Goal: Task Accomplishment & Management: Use online tool/utility

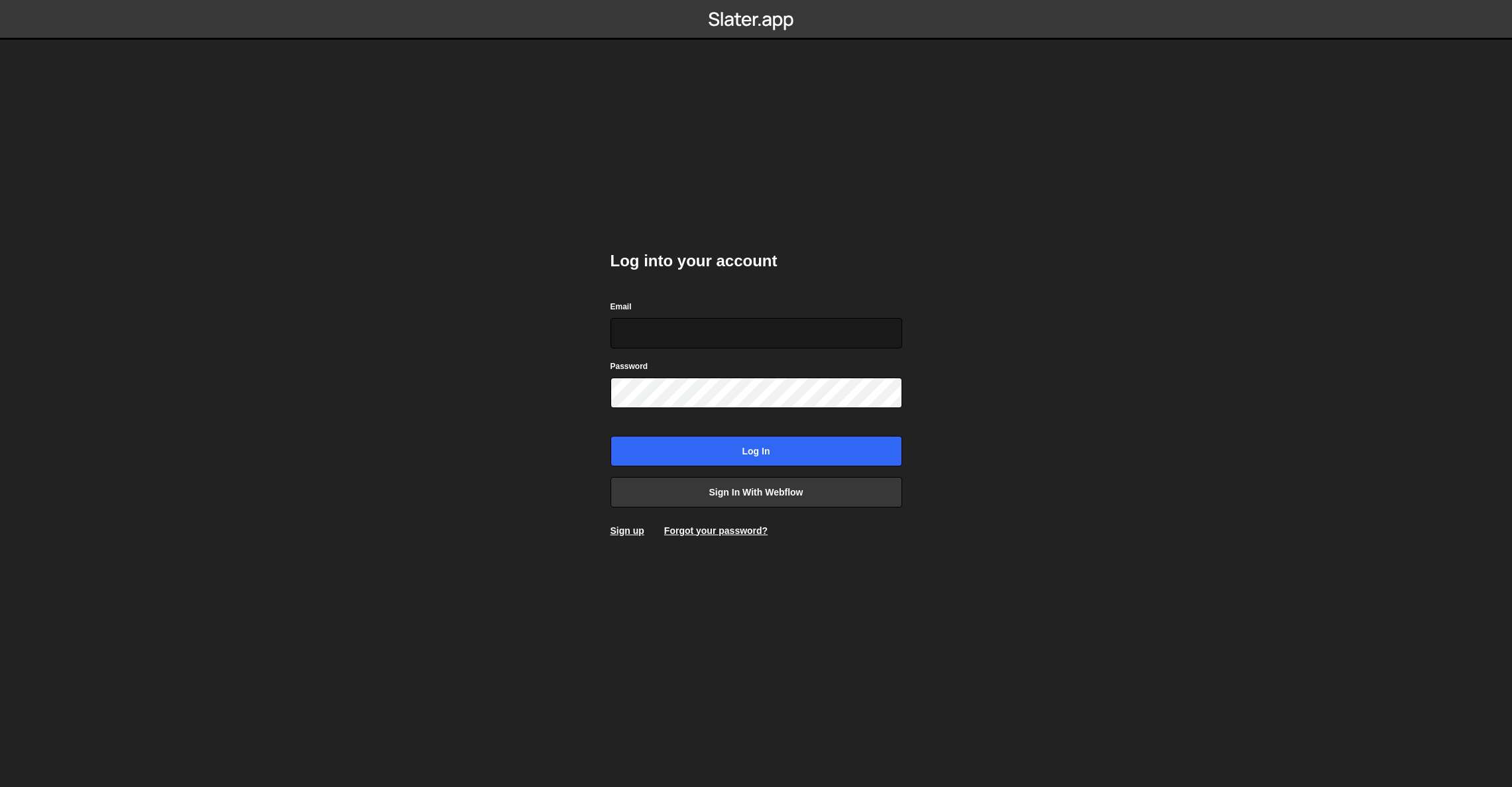
click at [684, 332] on input "Email" at bounding box center [756, 333] width 292 height 30
type input "[EMAIL_ADDRESS][DOMAIN_NAME]"
click at [610, 436] on input "Log in" at bounding box center [756, 451] width 292 height 30
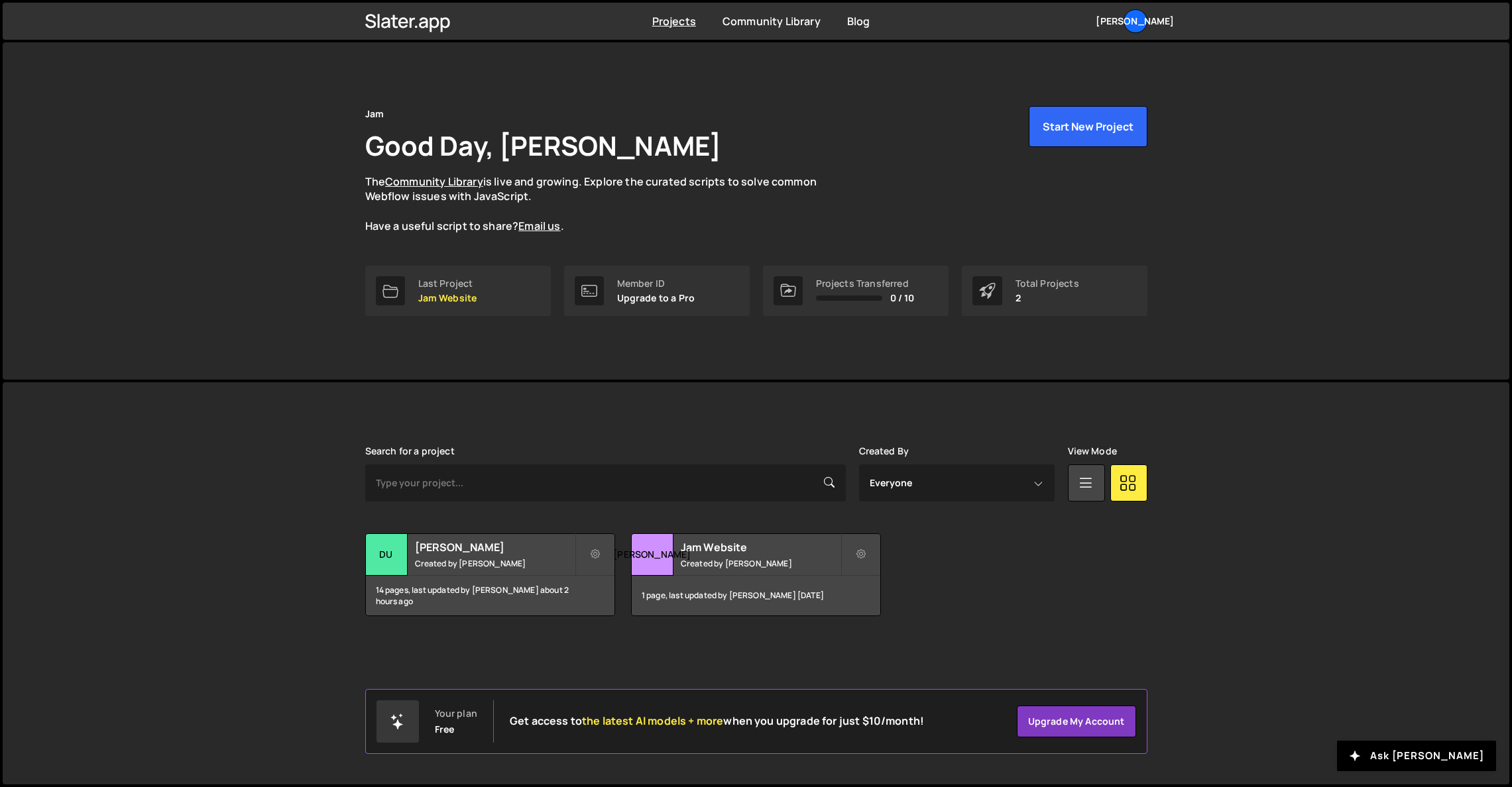
click at [1379, 218] on div "Jam Good Day, Dudu Torres The Community Library is live and growing. Explore th…" at bounding box center [756, 210] width 1506 height 337
click at [447, 559] on small "Created by Dudu Torres" at bounding box center [495, 563] width 160 height 11
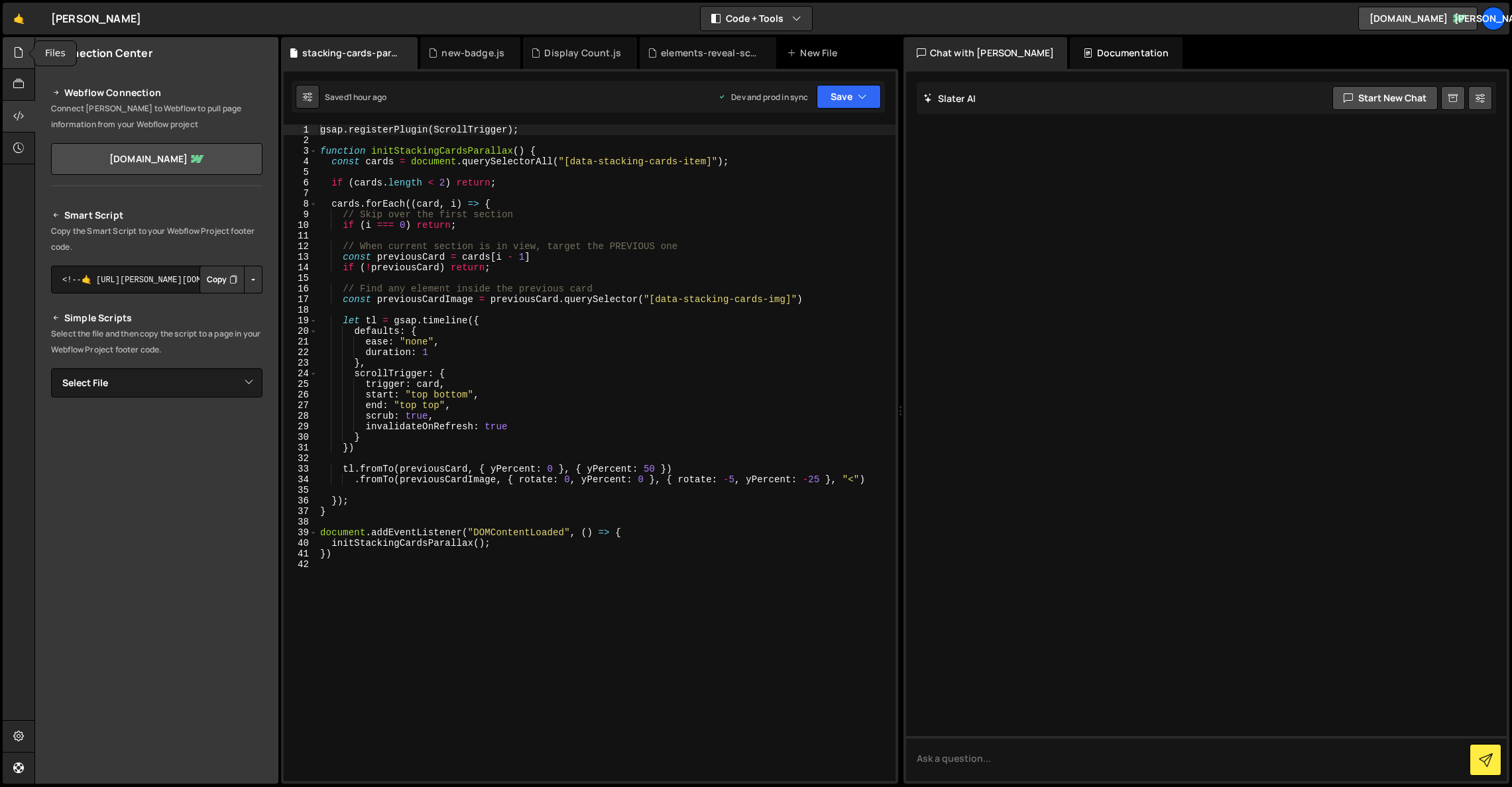
click at [26, 54] on div at bounding box center [19, 54] width 33 height 32
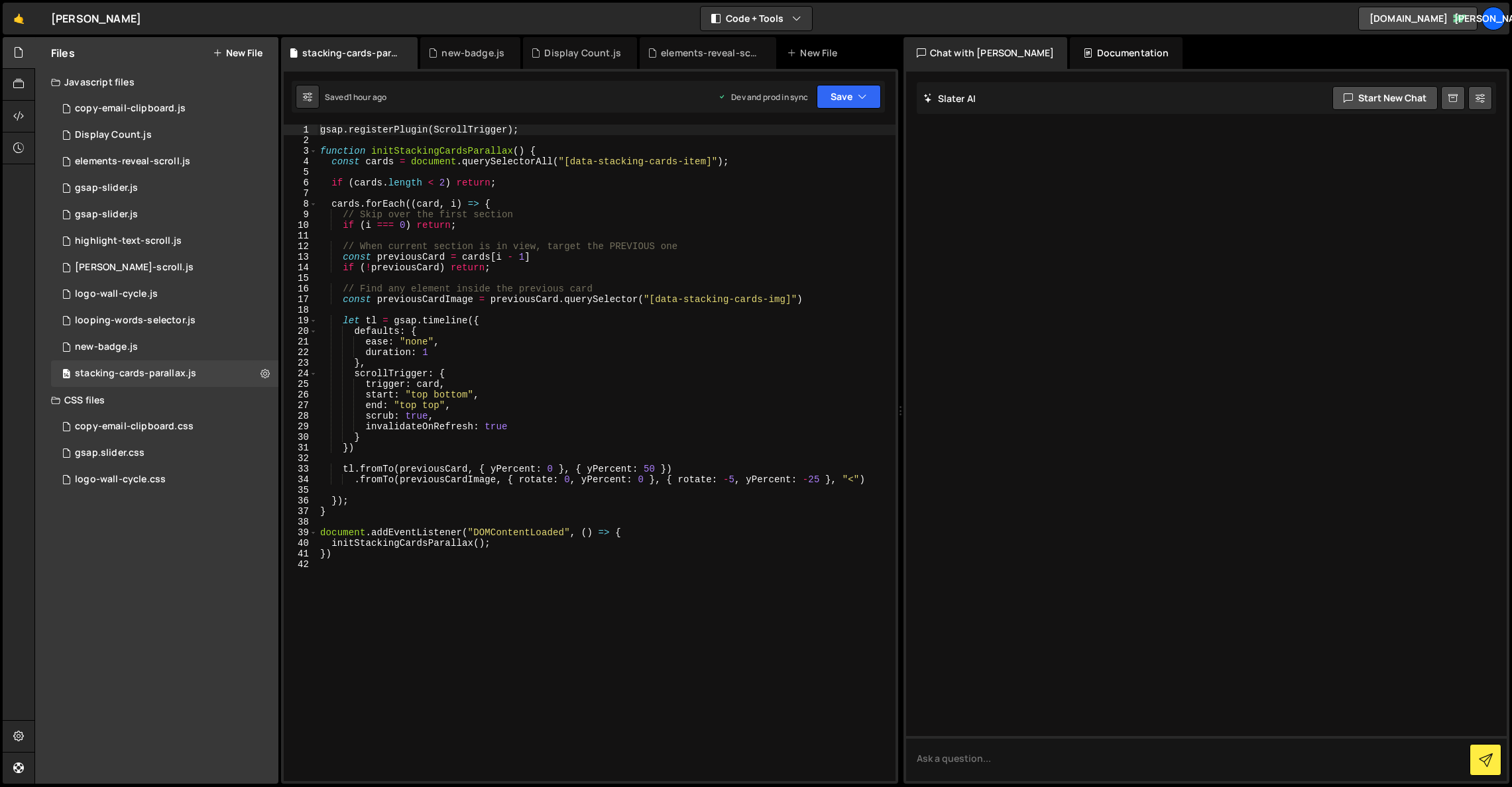
click at [231, 54] on button "New File" at bounding box center [238, 53] width 50 height 10
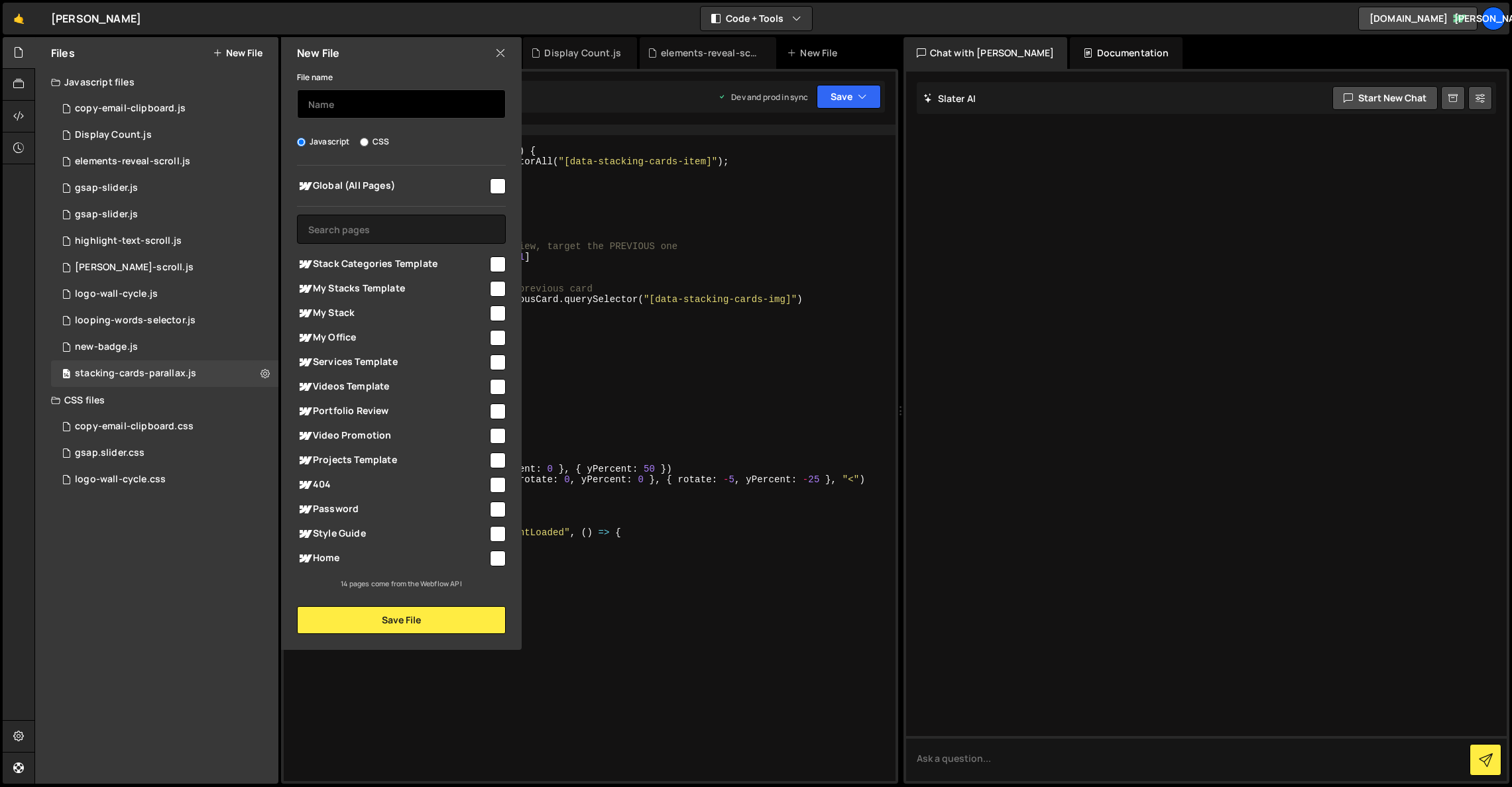
click at [359, 105] on input "text" at bounding box center [401, 103] width 208 height 29
type input "basic-custom-cursor"
click at [497, 184] on input "checkbox" at bounding box center [498, 186] width 16 height 16
checkbox input "true"
click at [495, 270] on input "checkbox" at bounding box center [498, 264] width 16 height 16
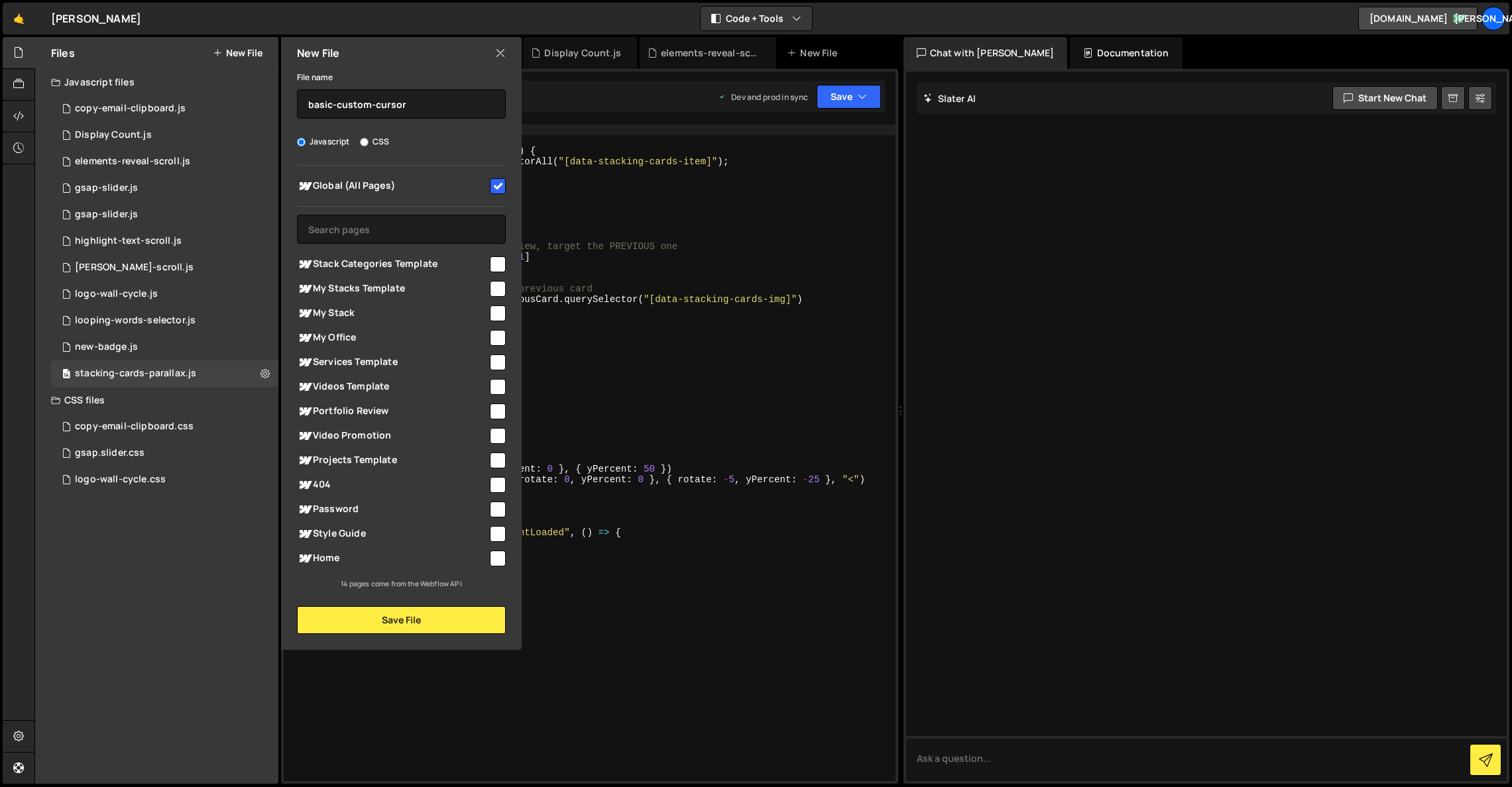
checkbox input "true"
click at [499, 287] on input "checkbox" at bounding box center [498, 288] width 16 height 16
checkbox input "true"
click at [500, 312] on input "checkbox" at bounding box center [498, 313] width 16 height 16
checkbox input "true"
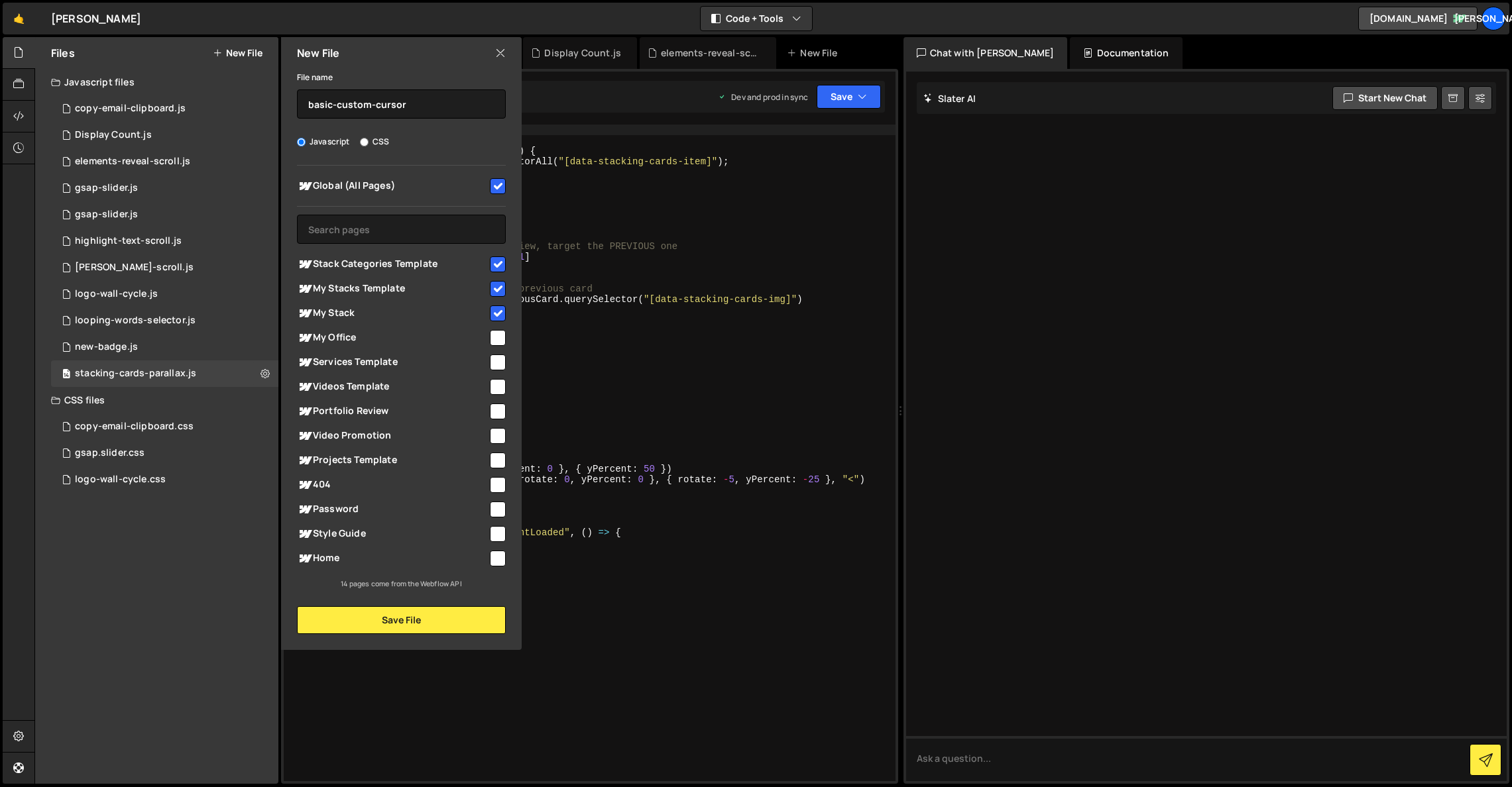
click at [496, 337] on input "checkbox" at bounding box center [498, 337] width 16 height 16
checkbox input "true"
click at [493, 357] on input "checkbox" at bounding box center [498, 363] width 16 height 16
checkbox input "true"
click at [494, 391] on input "checkbox" at bounding box center [498, 387] width 16 height 16
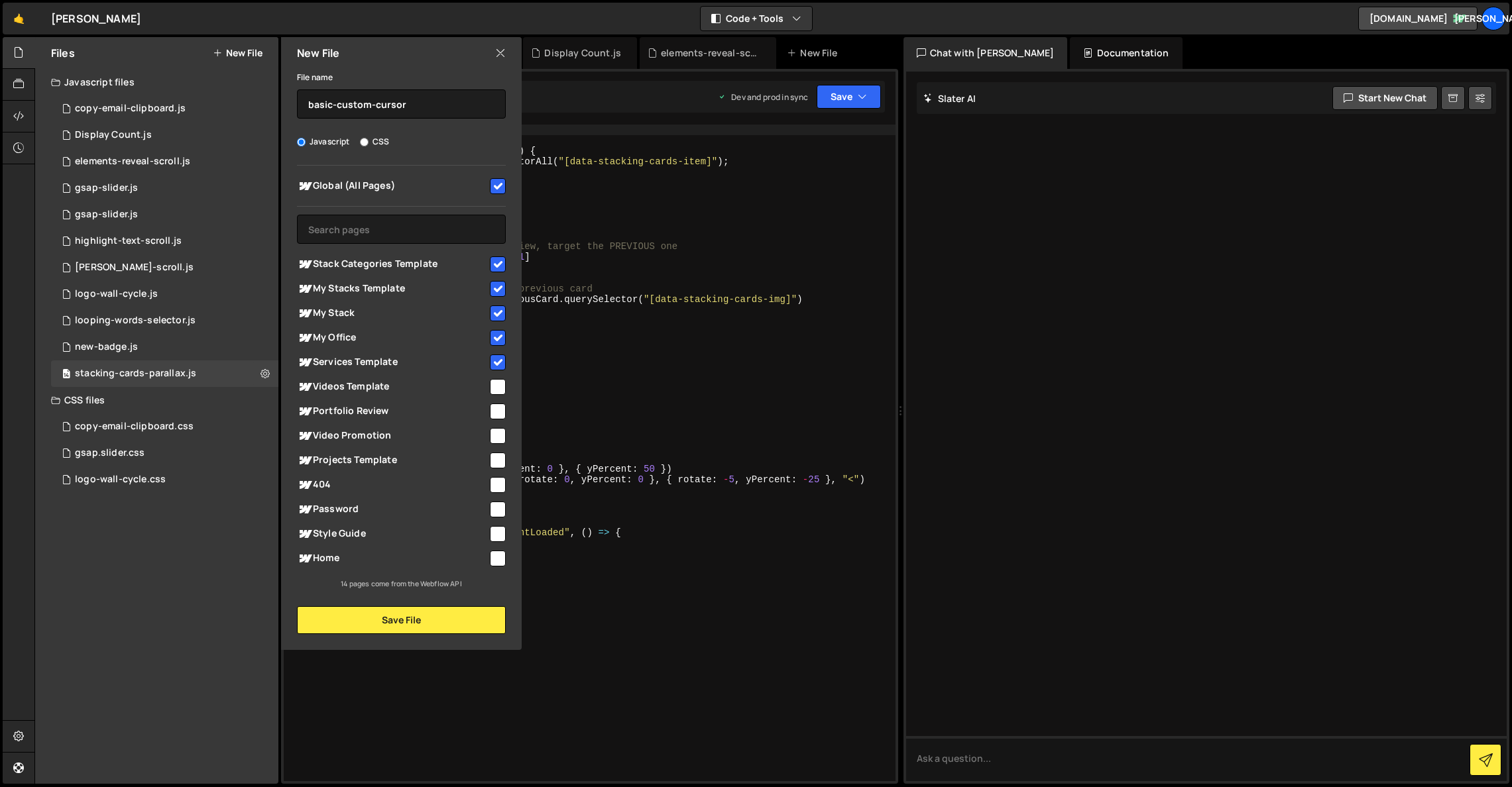
checkbox input "true"
click at [492, 411] on input "checkbox" at bounding box center [498, 411] width 16 height 16
checkbox input "true"
drag, startPoint x: 497, startPoint y: 436, endPoint x: 497, endPoint y: 456, distance: 20.0
click at [497, 436] on input "checkbox" at bounding box center [498, 436] width 16 height 16
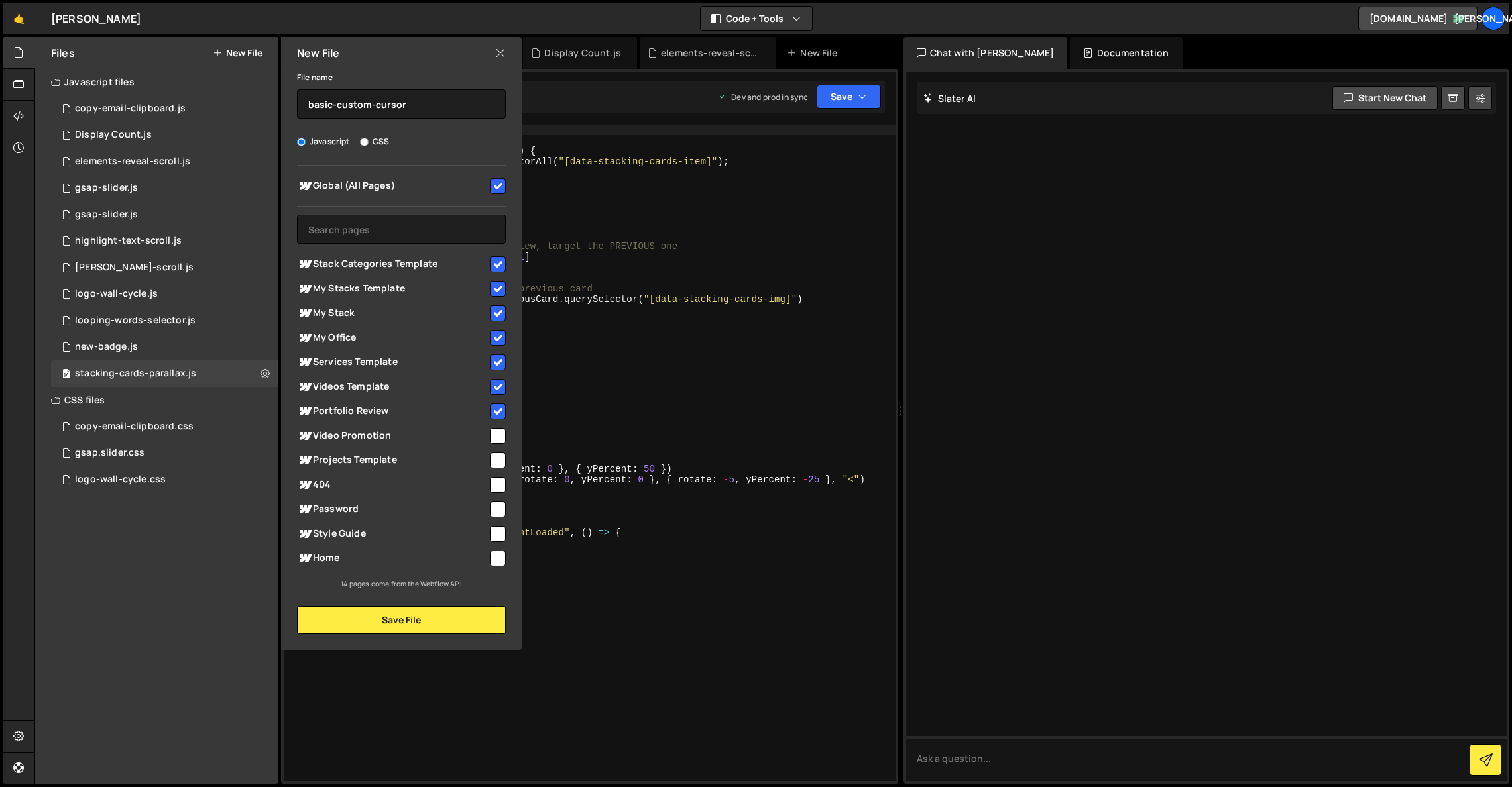
checkbox input "true"
drag, startPoint x: 494, startPoint y: 462, endPoint x: 492, endPoint y: 487, distance: 25.1
click at [494, 462] on input "checkbox" at bounding box center [498, 460] width 16 height 16
checkbox input "true"
click at [491, 497] on div "Password" at bounding box center [401, 509] width 208 height 24
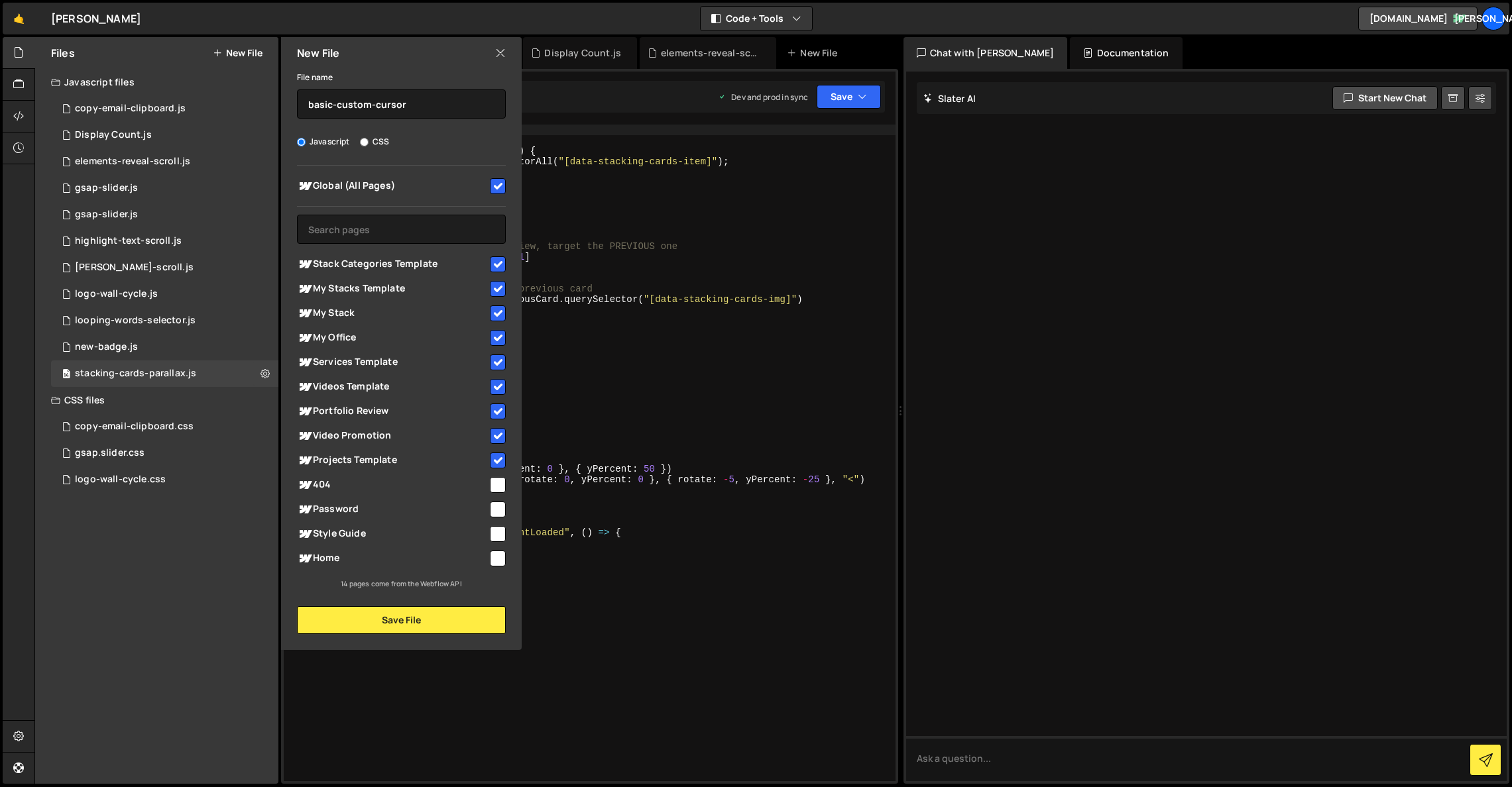
click at [495, 486] on input "checkbox" at bounding box center [498, 485] width 16 height 16
checkbox input "true"
click at [494, 512] on input "checkbox" at bounding box center [498, 509] width 16 height 16
checkbox input "true"
drag, startPoint x: 498, startPoint y: 533, endPoint x: 499, endPoint y: 550, distance: 17.0
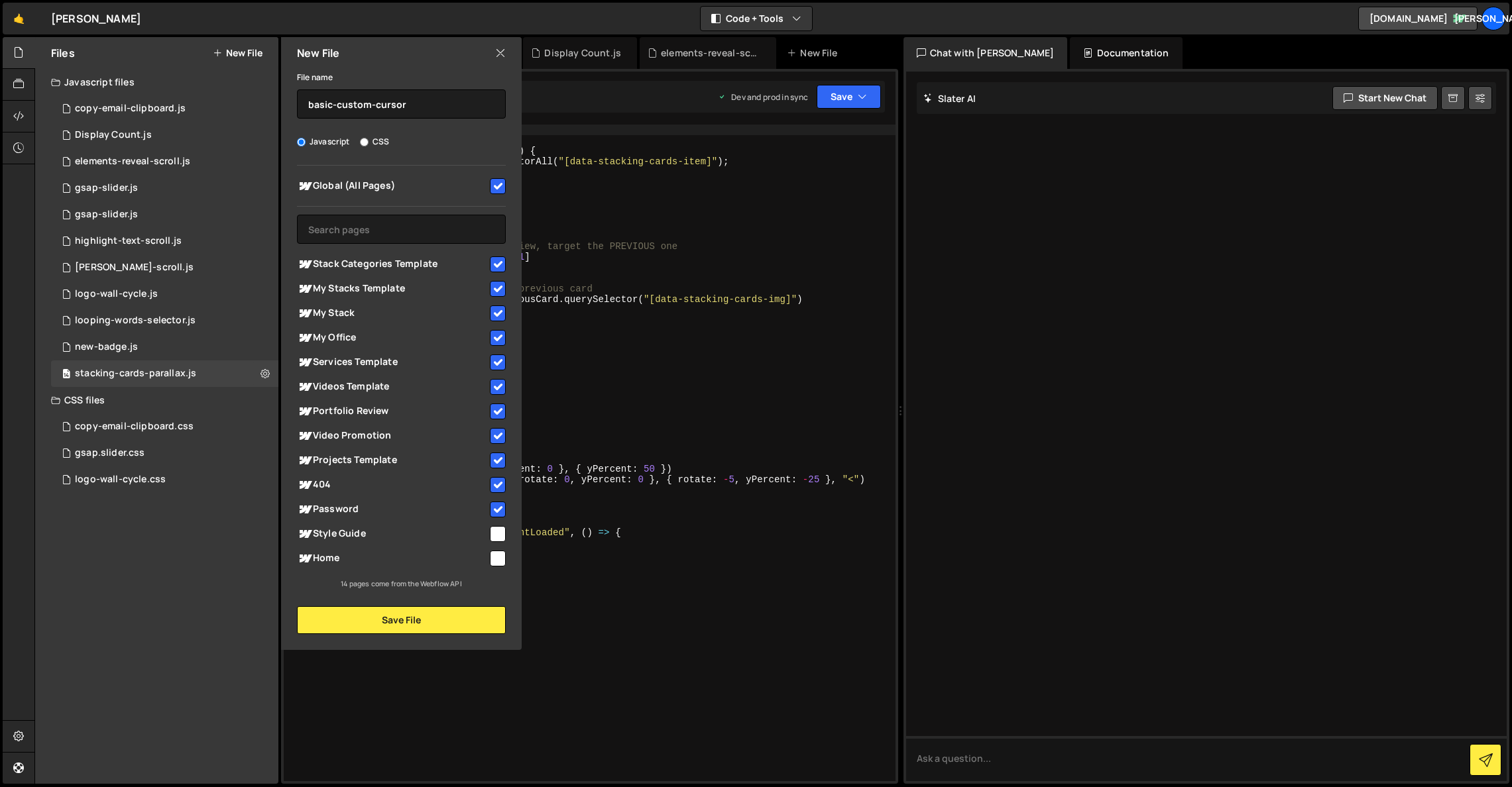
click at [498, 533] on input "checkbox" at bounding box center [498, 533] width 16 height 16
checkbox input "true"
click at [499, 551] on input "checkbox" at bounding box center [498, 559] width 16 height 16
checkbox input "true"
click at [454, 625] on button "Save File" at bounding box center [401, 621] width 208 height 28
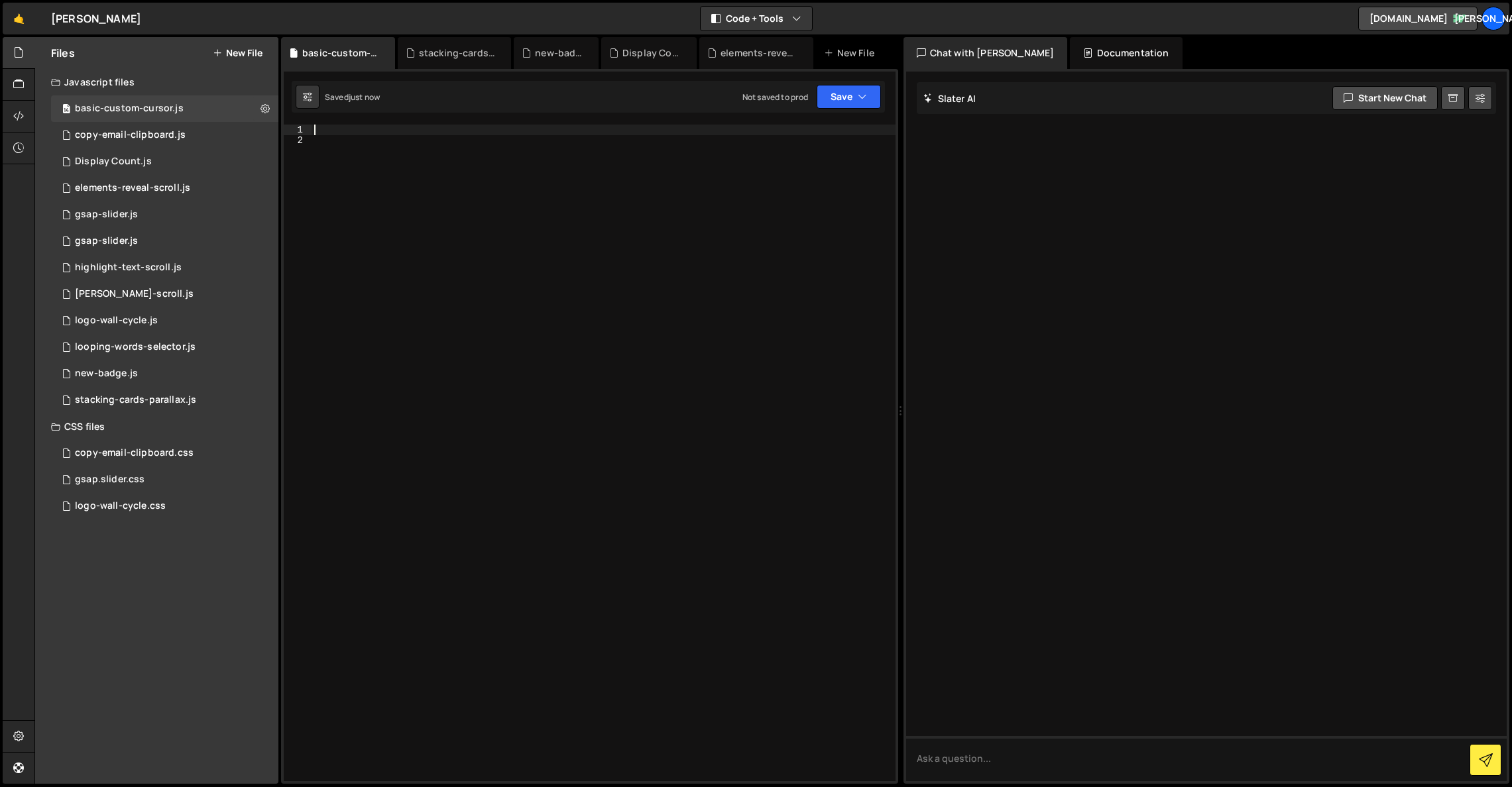
click at [471, 134] on div at bounding box center [604, 464] width 584 height 678
paste textarea "});"
type textarea "});"
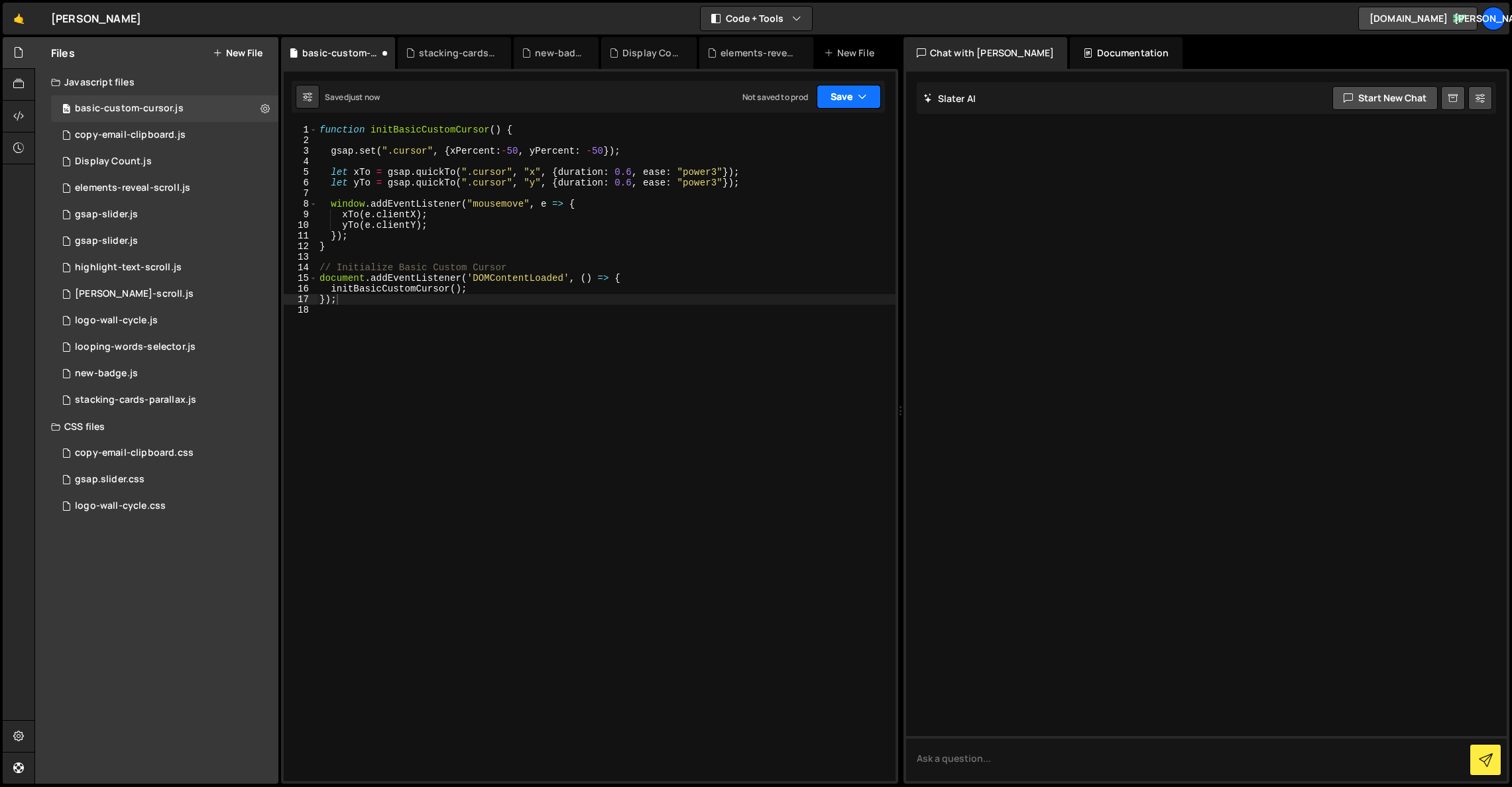
click at [840, 99] on button "Save" at bounding box center [849, 96] width 64 height 23
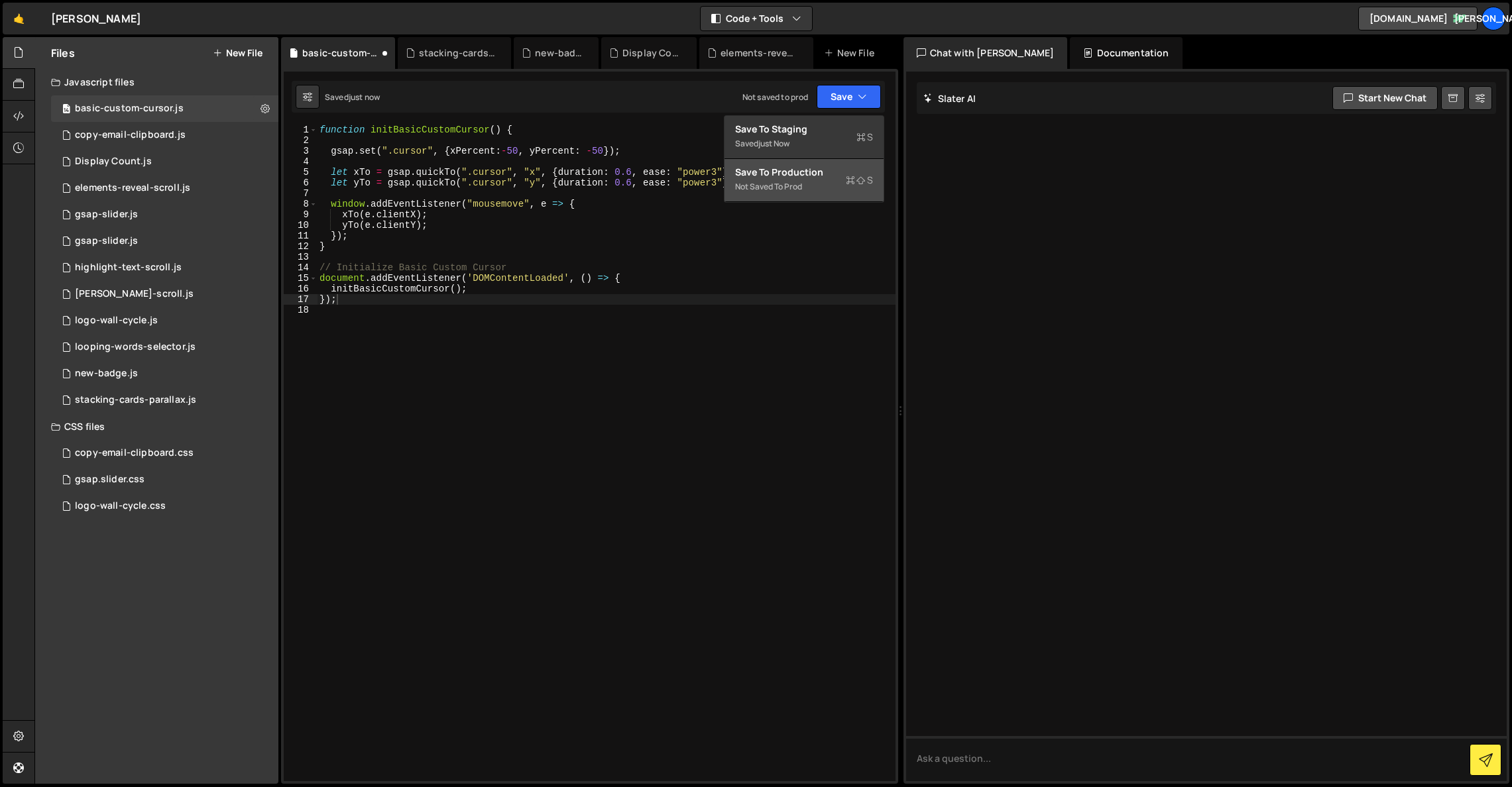
click at [848, 177] on icon at bounding box center [851, 180] width 9 height 13
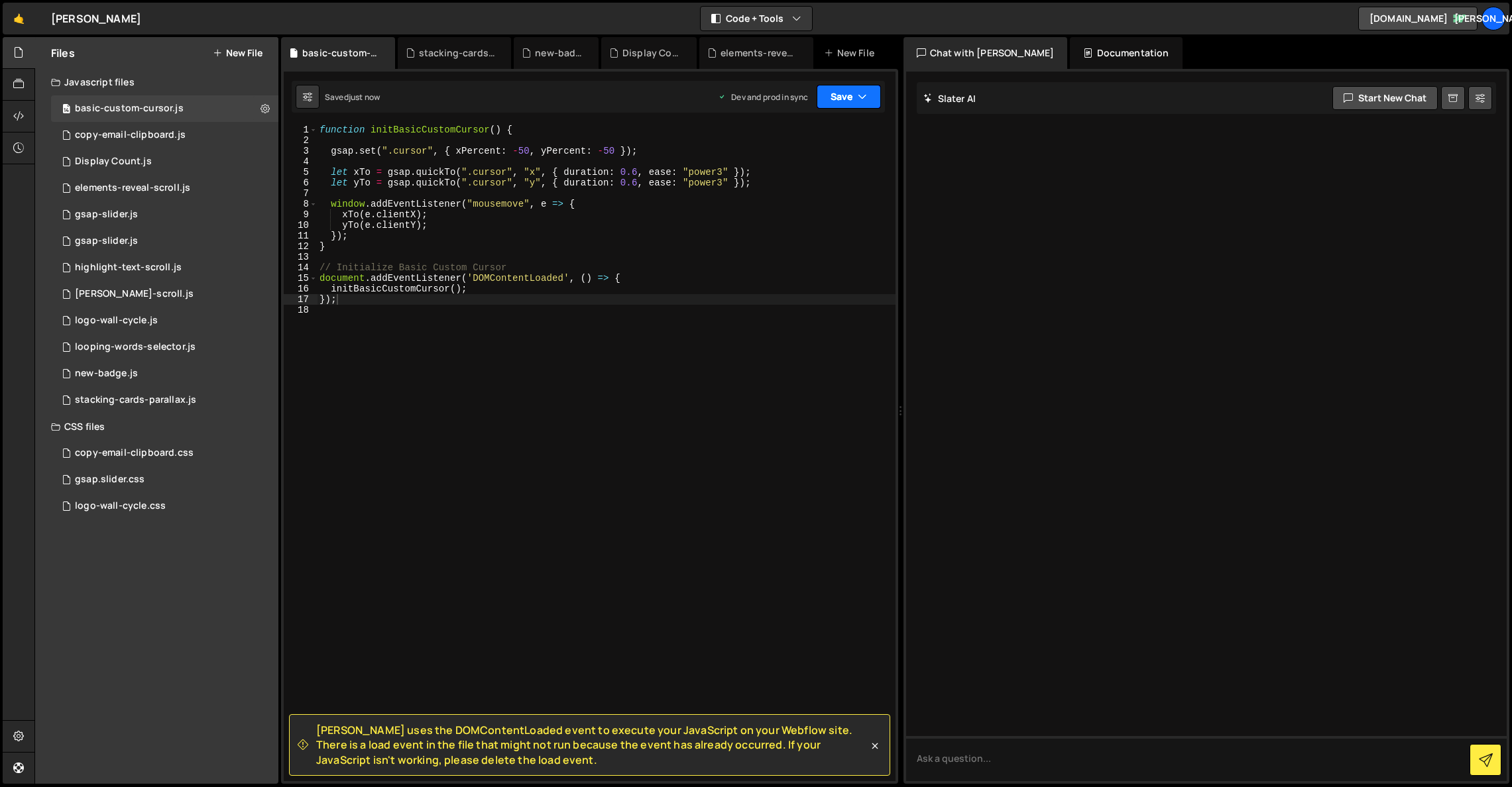
click at [862, 94] on icon "button" at bounding box center [862, 97] width 9 height 13
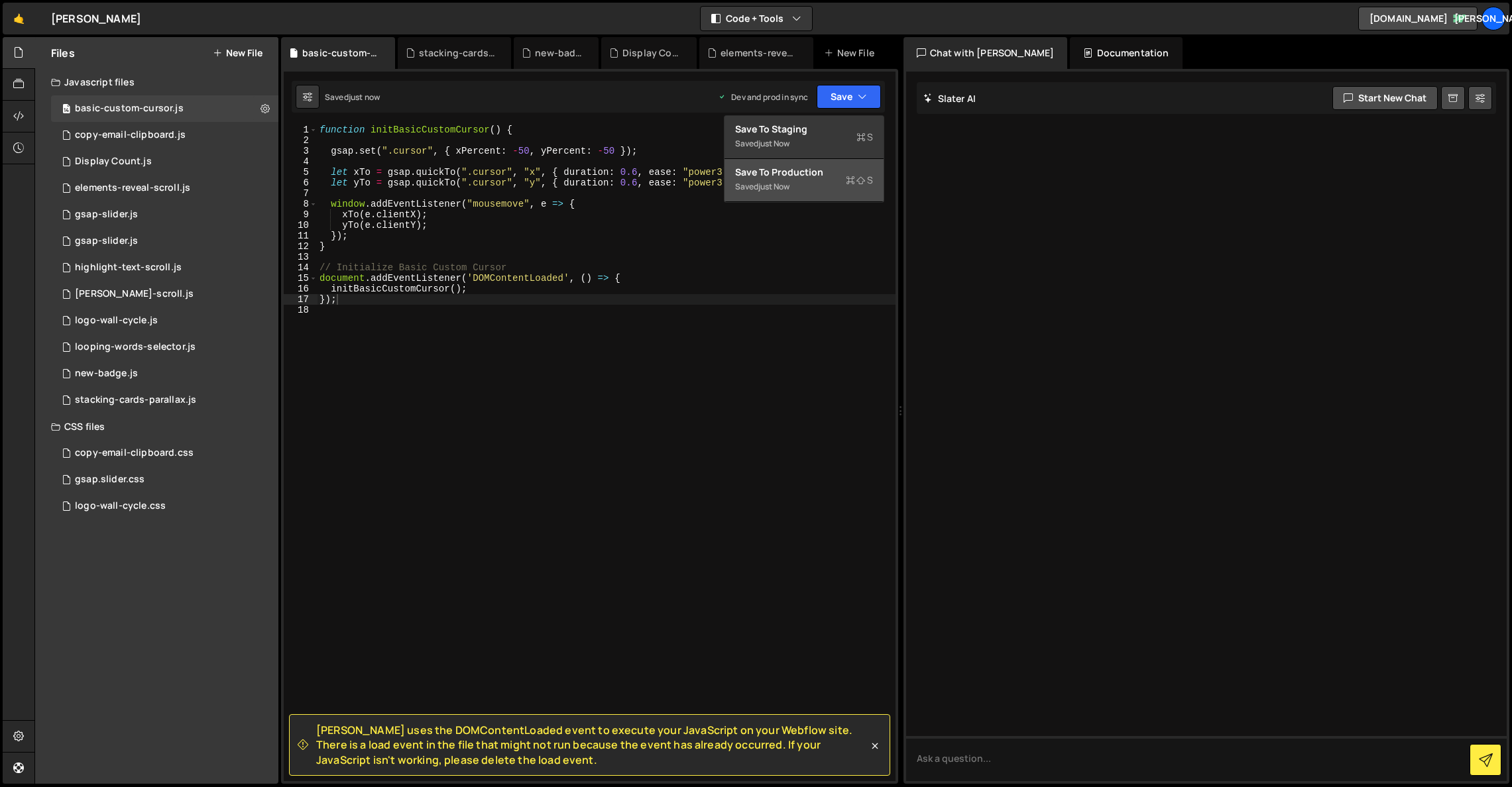
click at [843, 181] on div "Saved just now" at bounding box center [804, 187] width 138 height 16
click at [224, 55] on button "New File" at bounding box center [238, 53] width 50 height 10
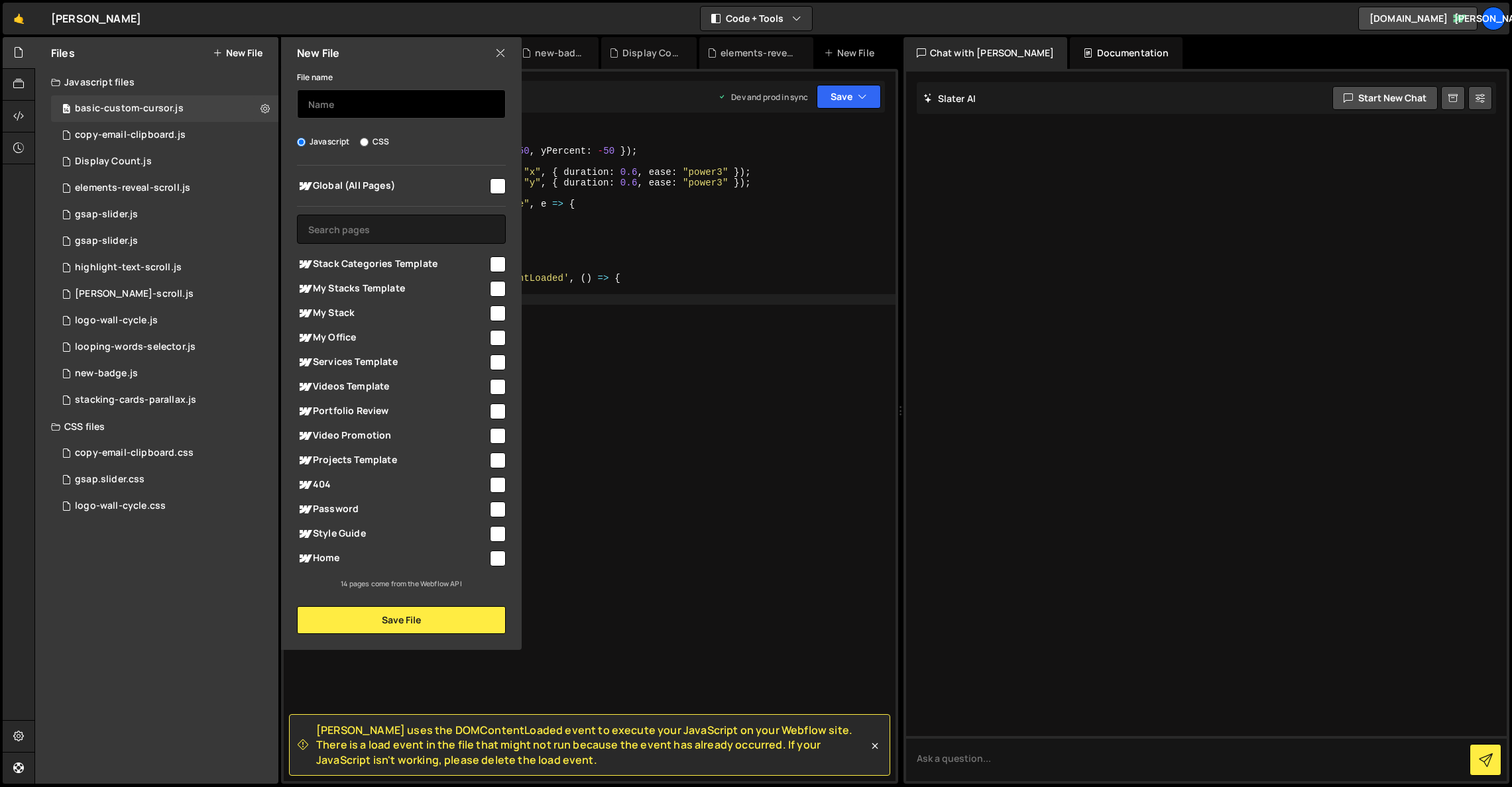
click at [328, 107] on input "text" at bounding box center [401, 103] width 208 height 29
type input "basic-custom-cursor"
click at [363, 139] on input "CSS" at bounding box center [363, 142] width 8 height 8
radio input "true"
click at [501, 184] on input "checkbox" at bounding box center [498, 186] width 16 height 16
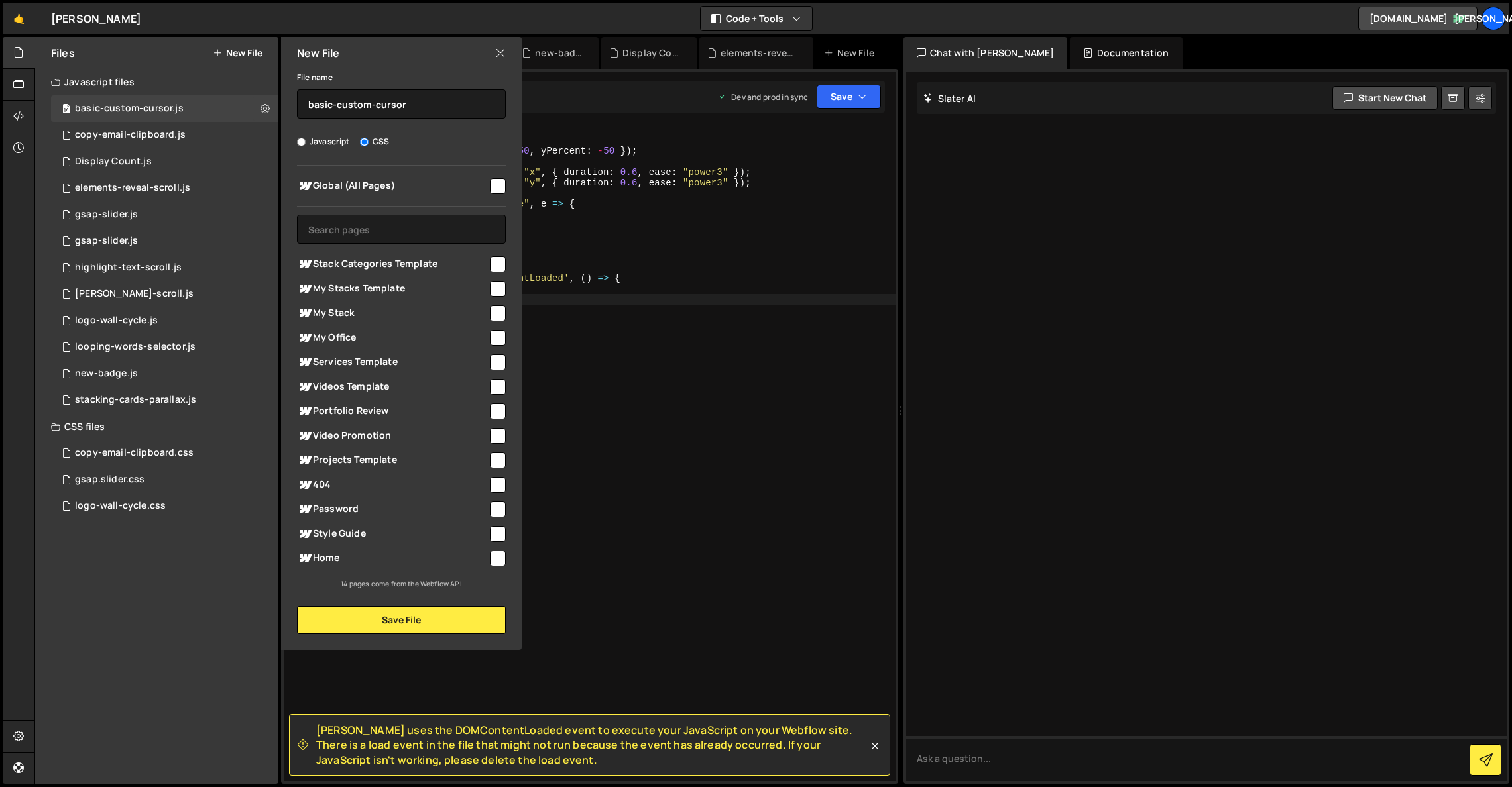
checkbox input "true"
click at [501, 271] on input "checkbox" at bounding box center [498, 264] width 16 height 16
checkbox input "true"
click at [499, 286] on input "checkbox" at bounding box center [498, 288] width 16 height 16
checkbox input "true"
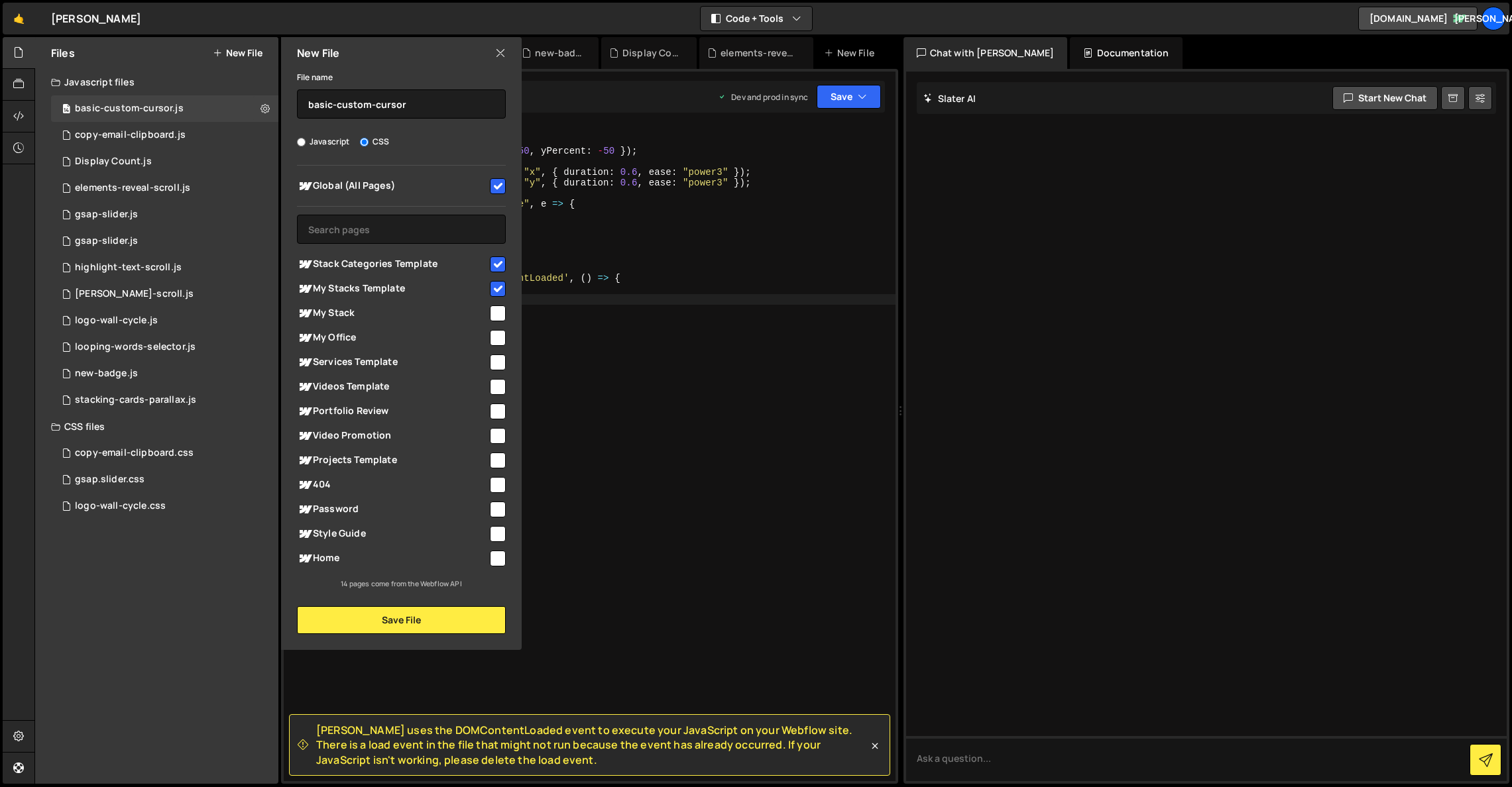
click at [499, 316] on input "checkbox" at bounding box center [498, 313] width 16 height 16
checkbox input "true"
click at [497, 335] on input "checkbox" at bounding box center [498, 337] width 16 height 16
checkbox input "true"
click at [499, 357] on input "checkbox" at bounding box center [498, 363] width 16 height 16
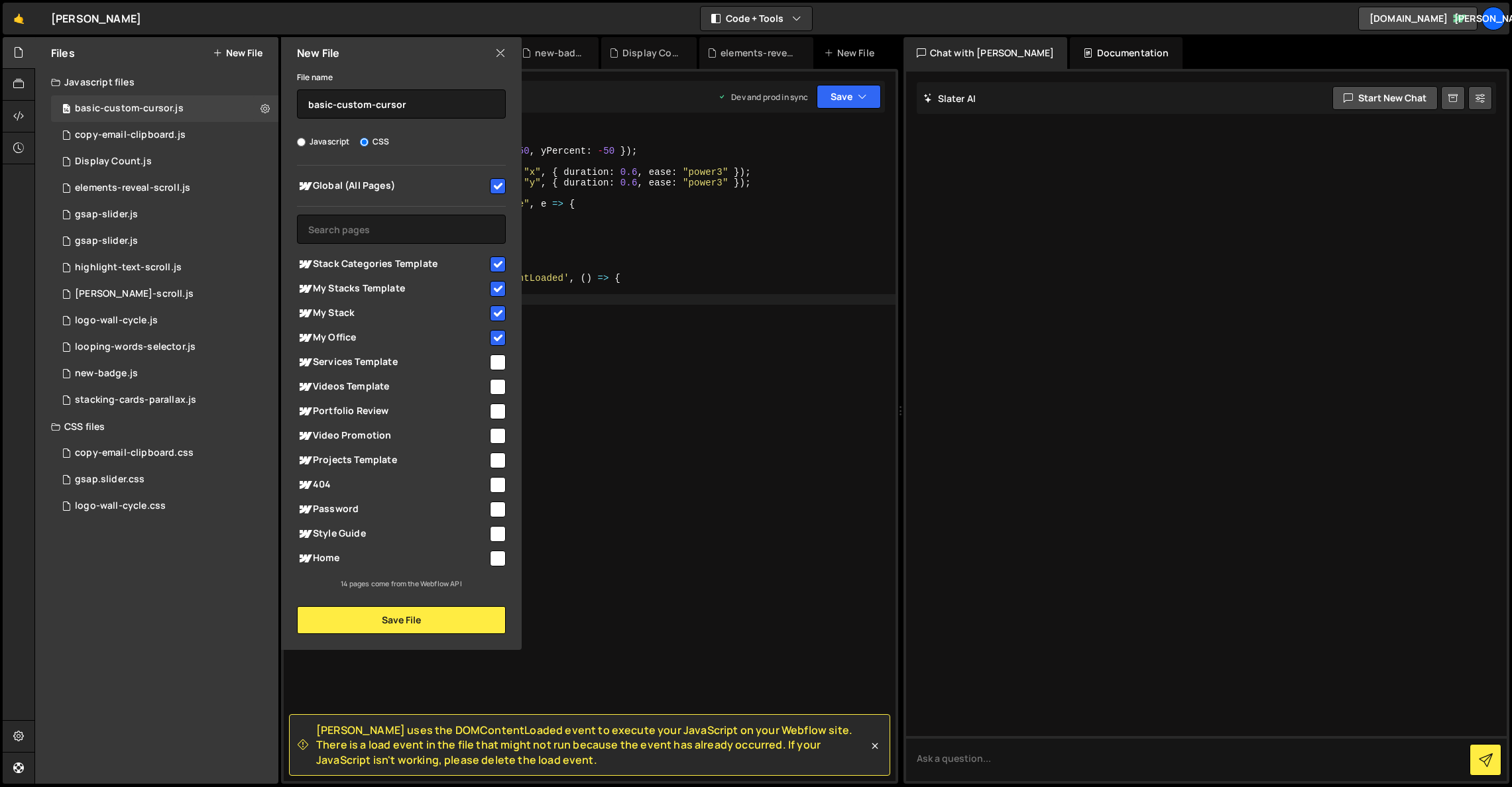
checkbox input "true"
click at [500, 379] on div at bounding box center [496, 386] width 18 height 18
click at [500, 390] on input "checkbox" at bounding box center [498, 387] width 16 height 16
checkbox input "true"
click at [501, 418] on input "checkbox" at bounding box center [498, 411] width 16 height 16
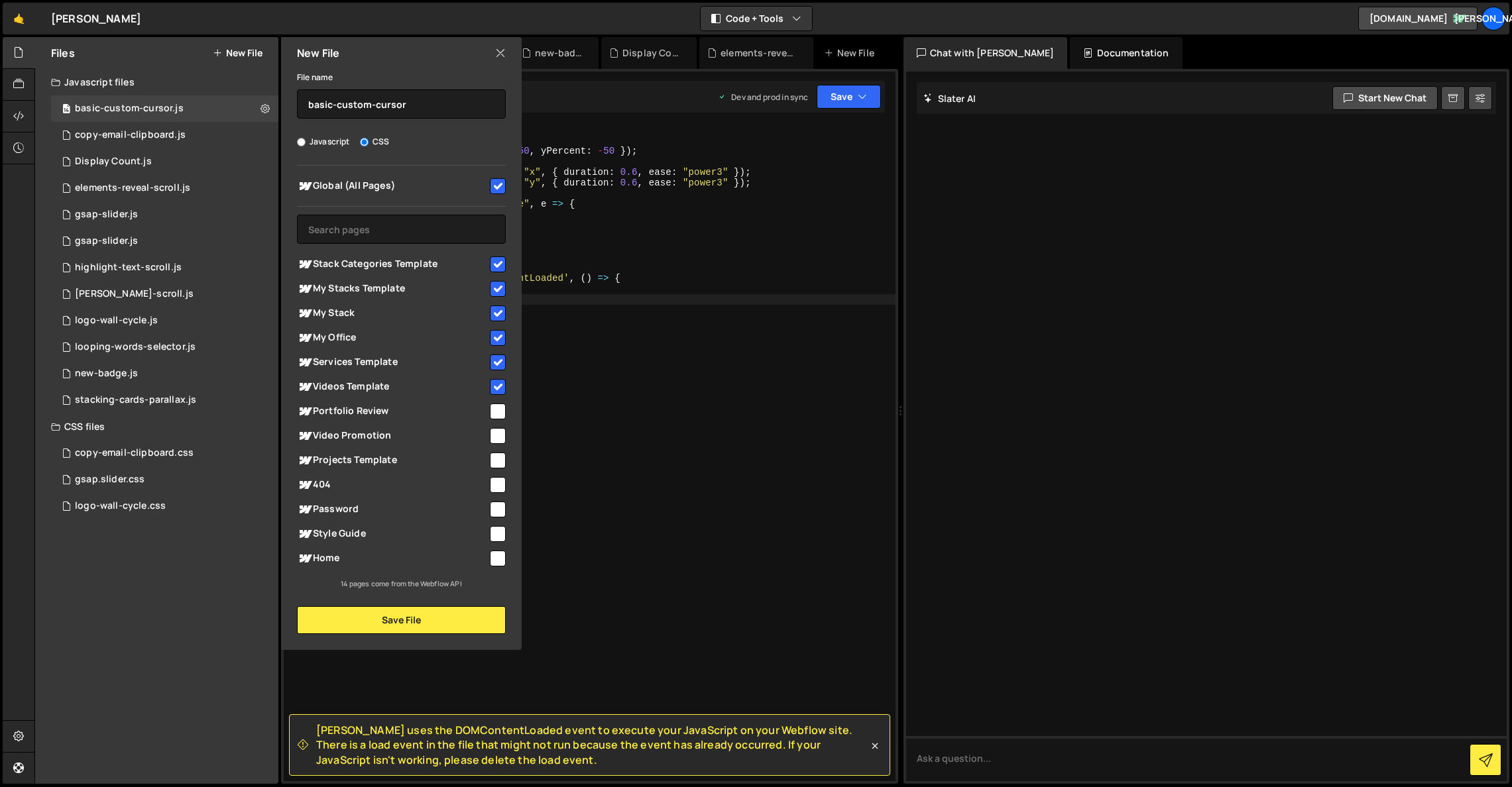
checkbox input "true"
drag, startPoint x: 498, startPoint y: 436, endPoint x: 496, endPoint y: 451, distance: 15.1
click at [498, 436] on input "checkbox" at bounding box center [498, 436] width 16 height 16
checkbox input "true"
drag, startPoint x: 498, startPoint y: 459, endPoint x: 498, endPoint y: 478, distance: 19.0
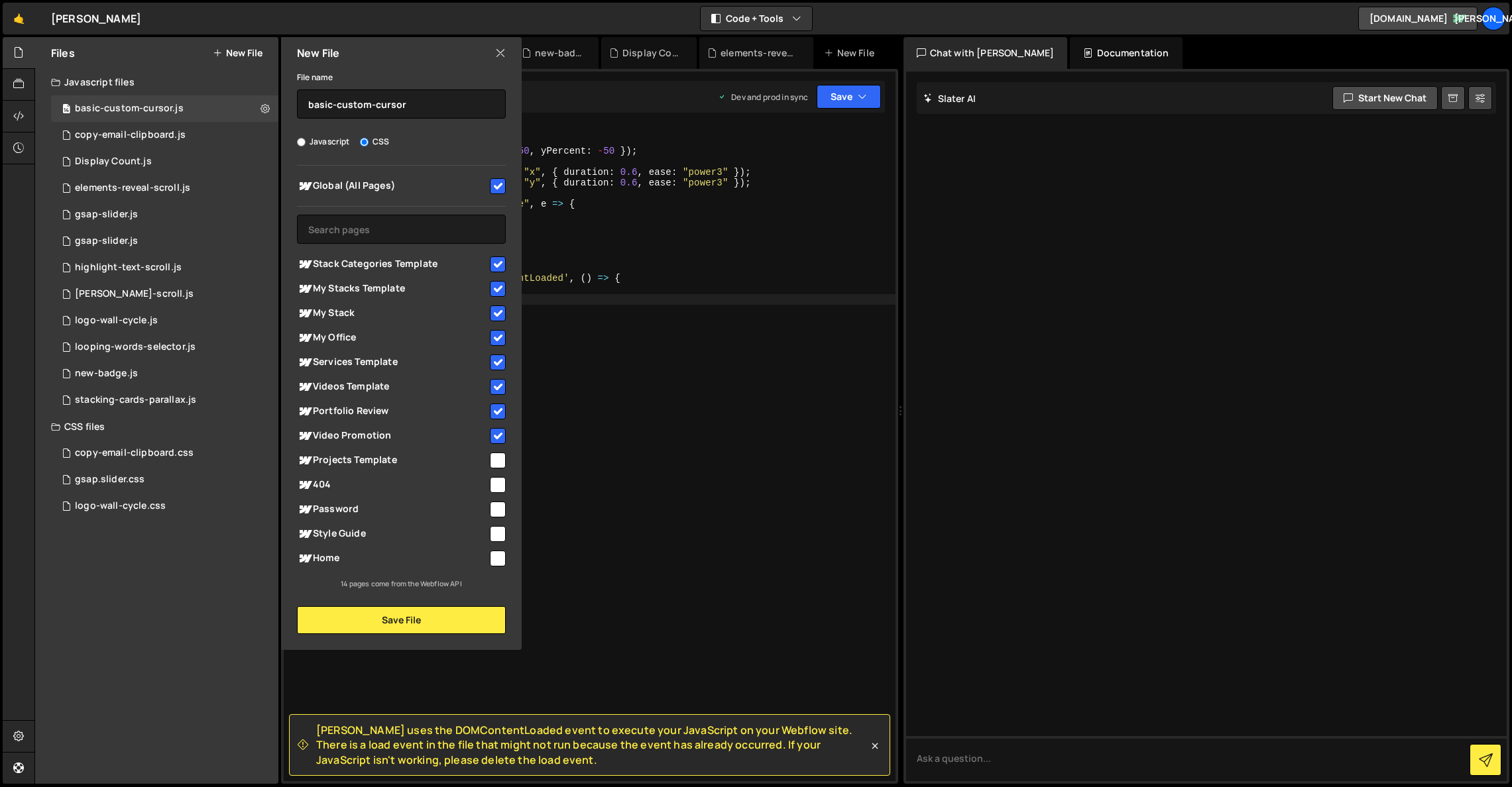
click at [498, 460] on input "checkbox" at bounding box center [498, 460] width 16 height 16
checkbox input "true"
click at [498, 484] on input "checkbox" at bounding box center [498, 485] width 16 height 16
checkbox input "true"
click at [493, 517] on div "Password" at bounding box center [401, 509] width 208 height 24
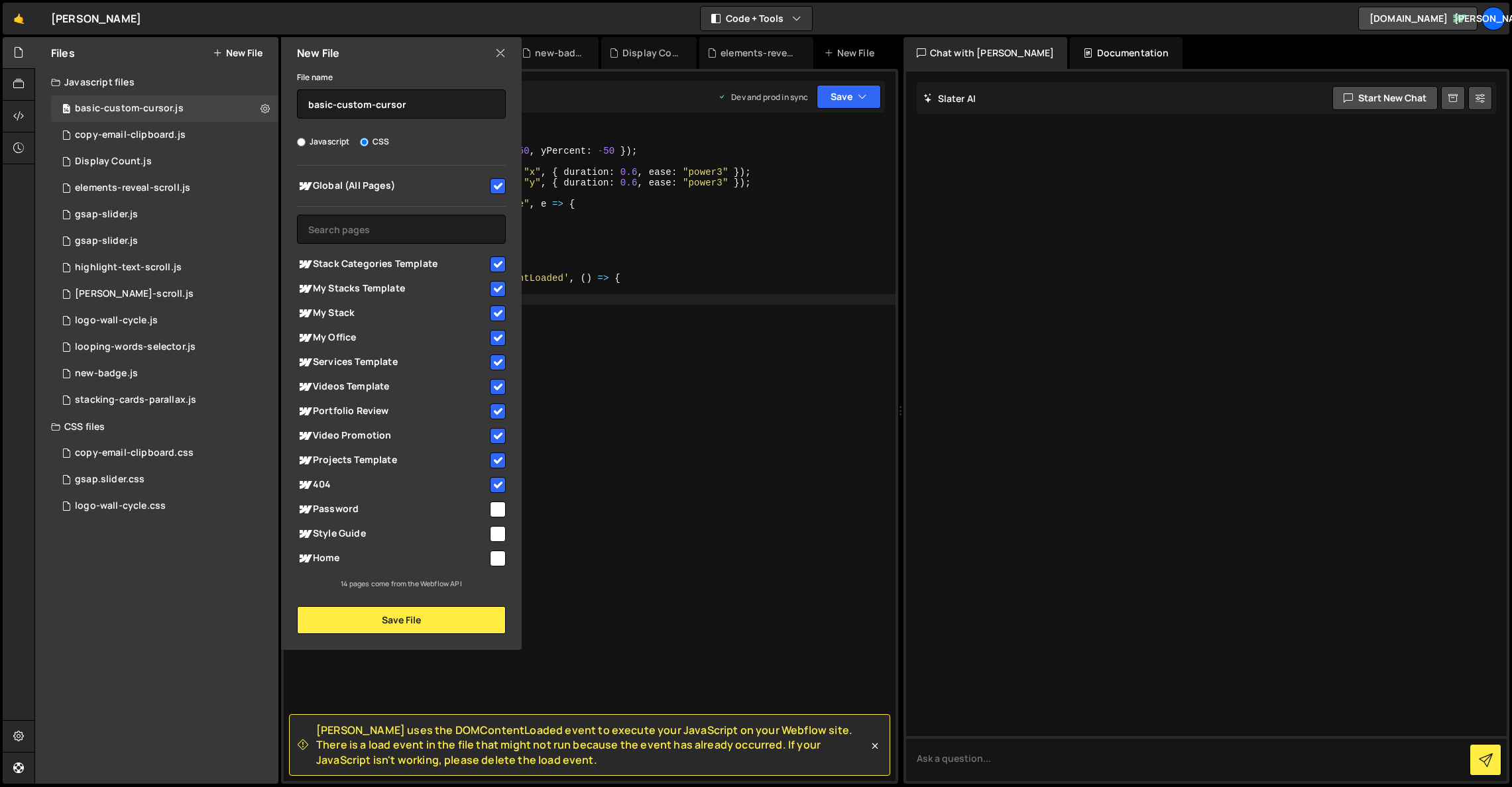
click at [507, 510] on div "Global (All Pages) Stack Categories Template" at bounding box center [401, 378] width 240 height 424
click at [503, 511] on input "checkbox" at bounding box center [498, 509] width 16 height 16
checkbox input "true"
click at [501, 528] on input "checkbox" at bounding box center [498, 533] width 16 height 16
checkbox input "true"
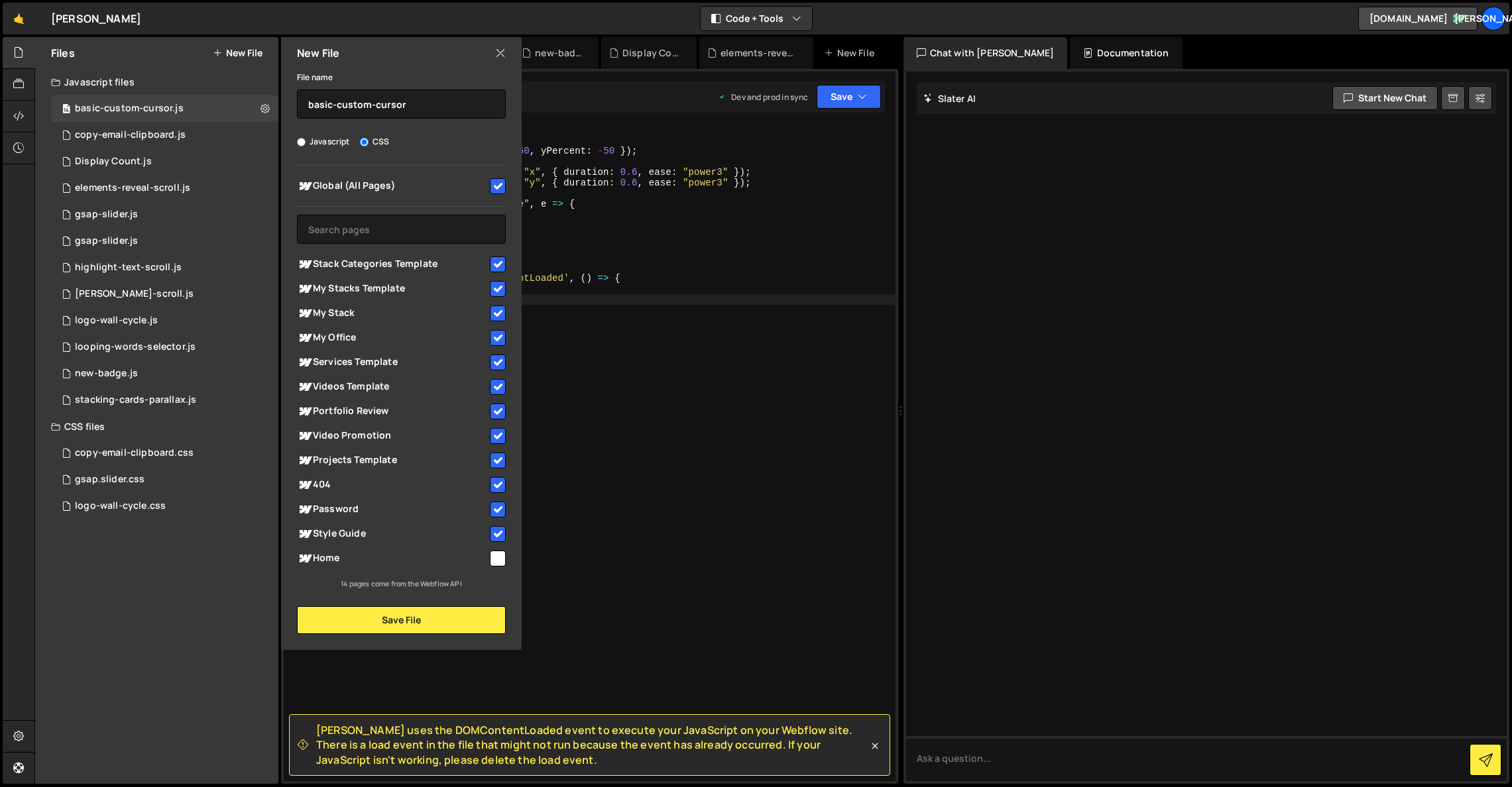
click at [499, 559] on input "checkbox" at bounding box center [498, 559] width 16 height 16
checkbox input "true"
click at [481, 620] on button "Save File" at bounding box center [401, 621] width 208 height 28
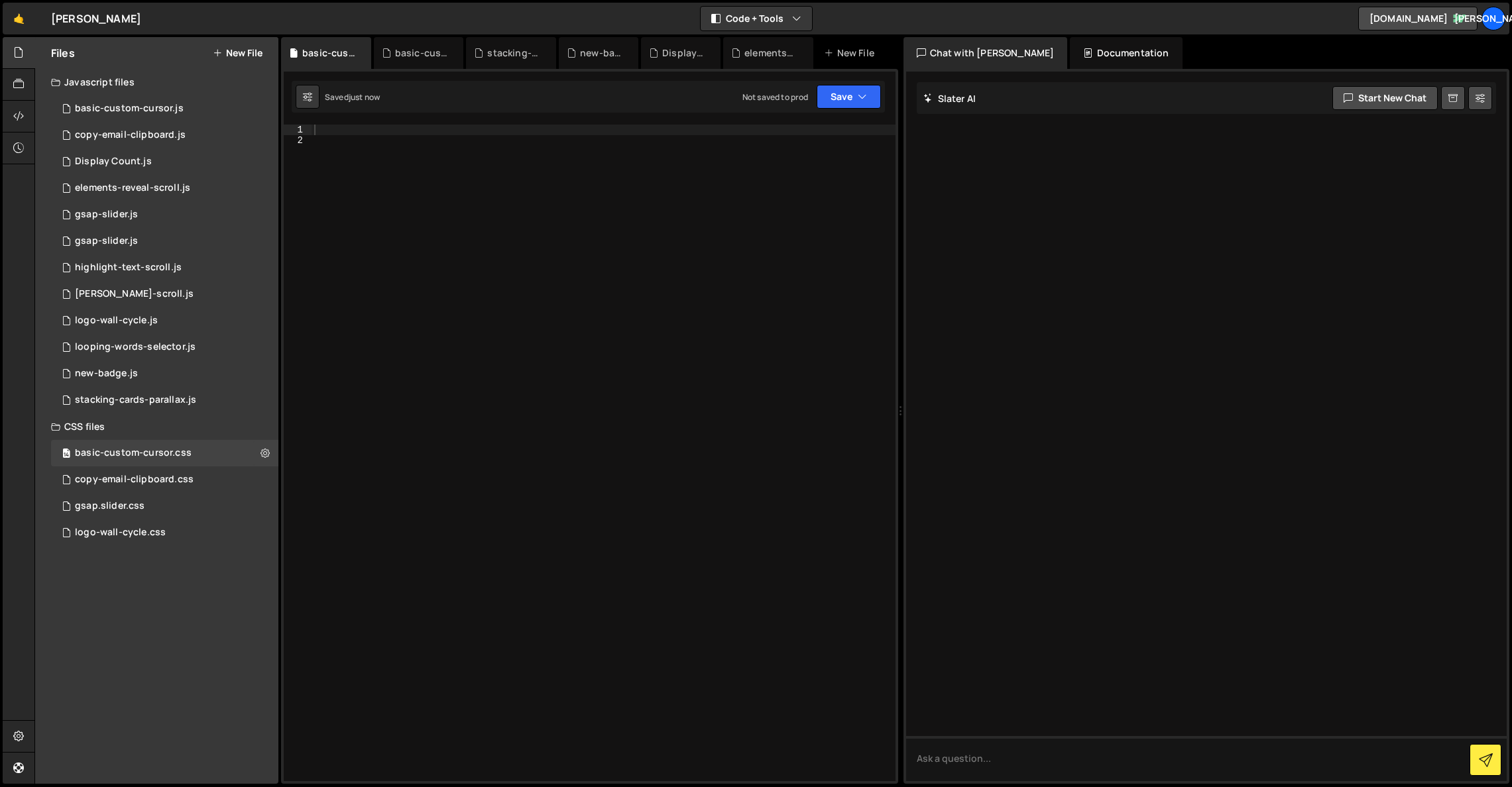
click at [542, 131] on div at bounding box center [604, 464] width 584 height 678
paste textarea "}"
type textarea "}"
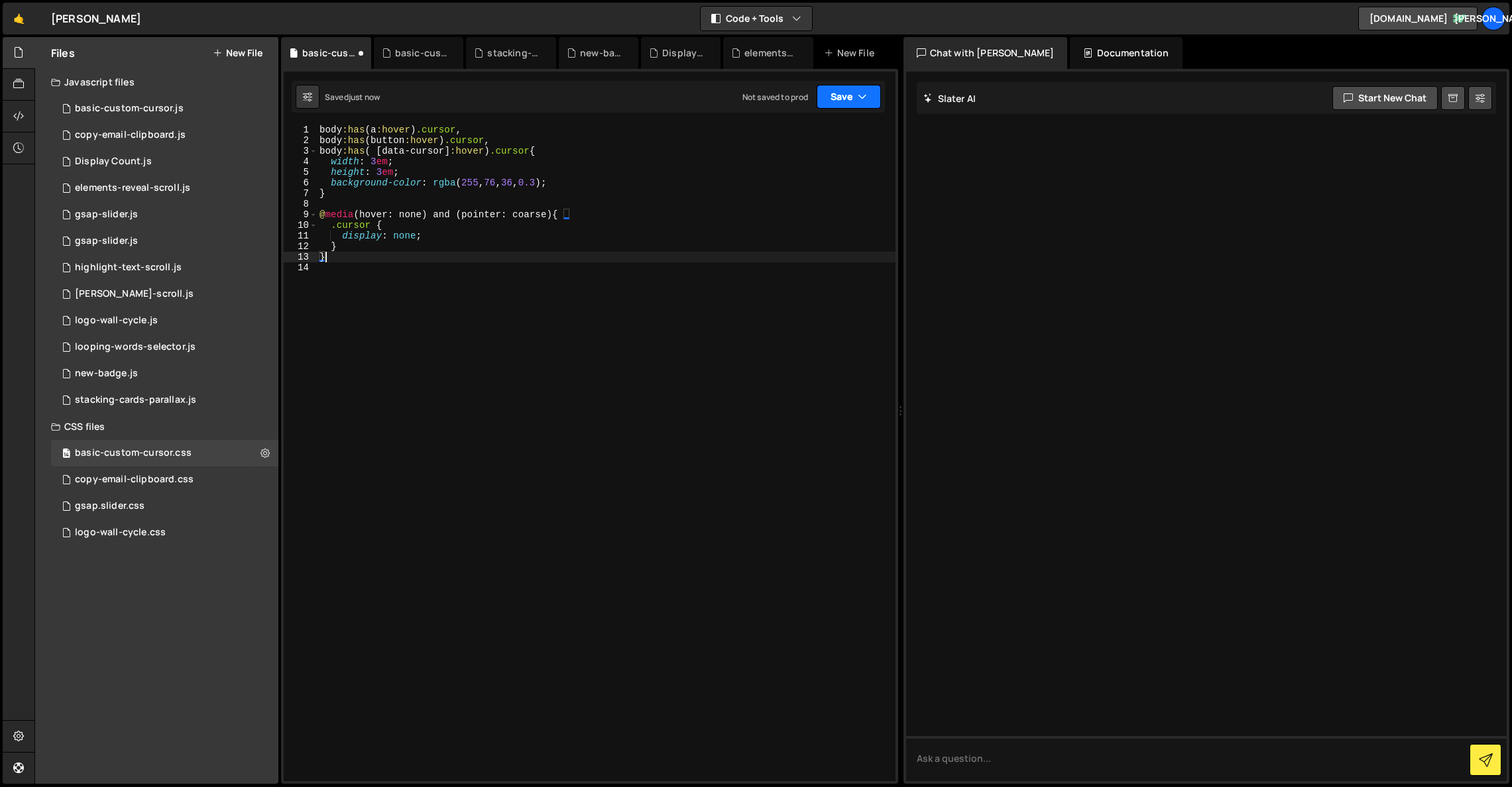
click at [836, 99] on button "Save" at bounding box center [849, 96] width 64 height 23
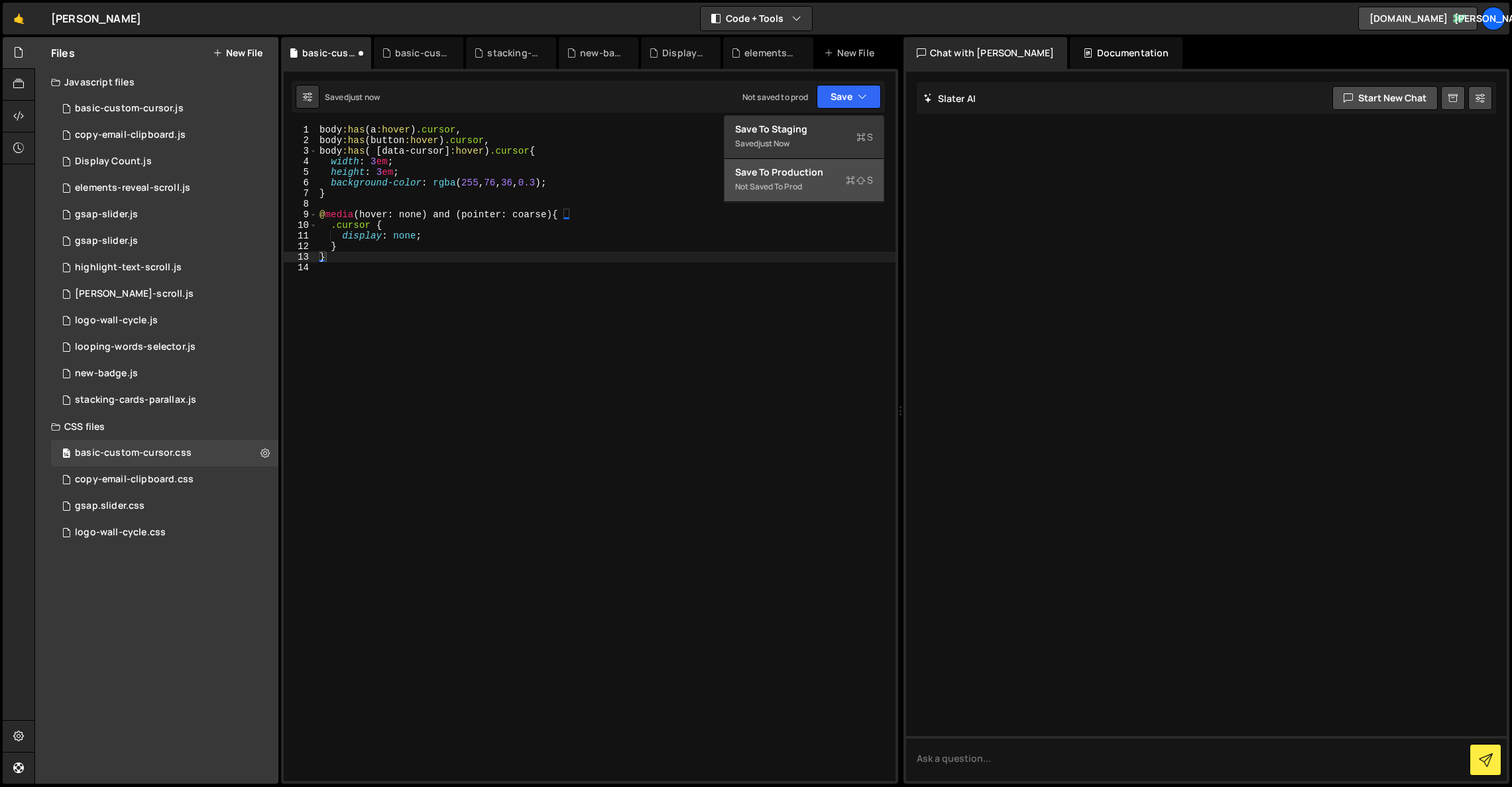
click at [838, 168] on div "Save to Production S" at bounding box center [804, 172] width 138 height 13
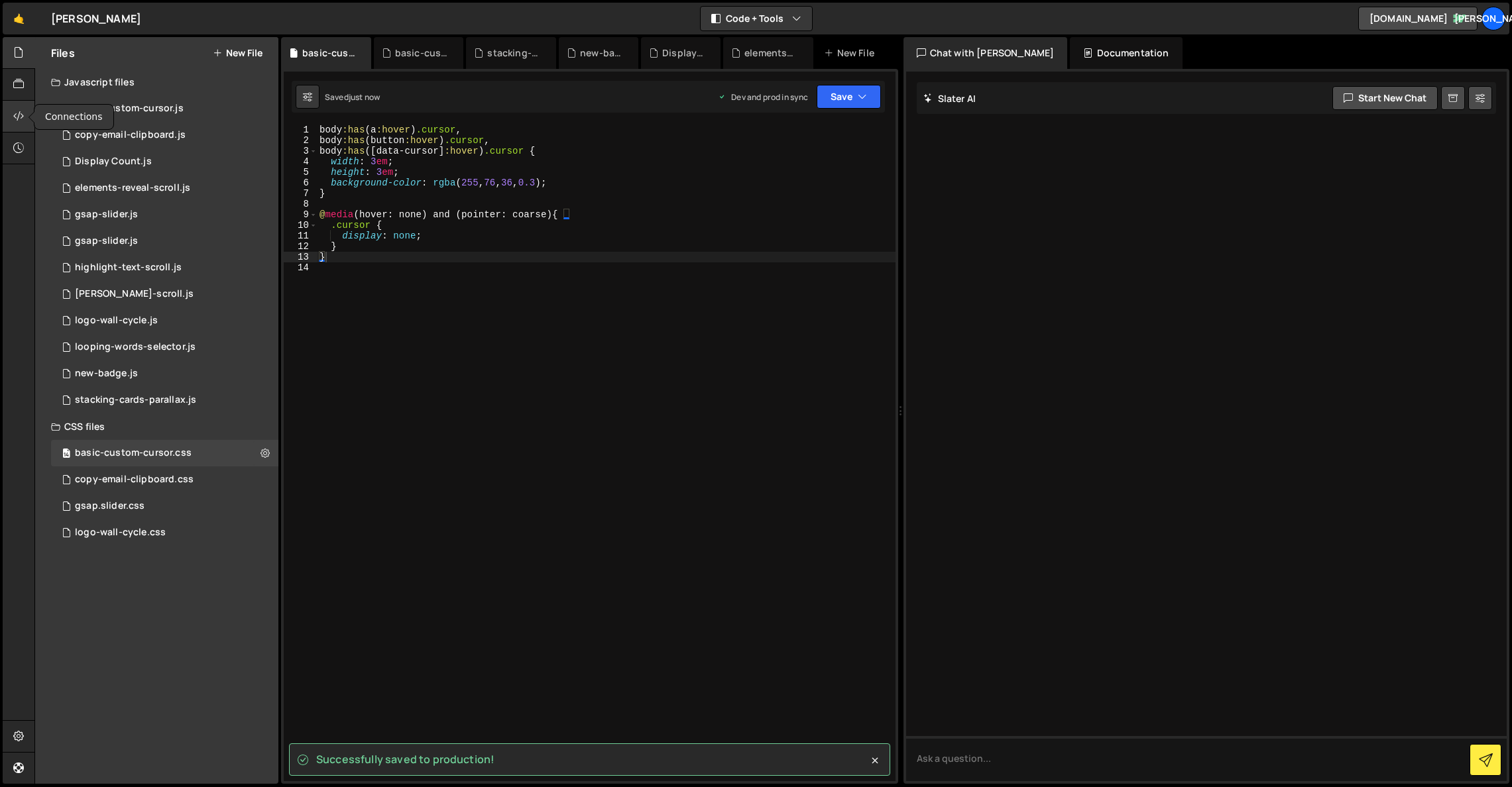
click at [9, 115] on div at bounding box center [19, 116] width 33 height 32
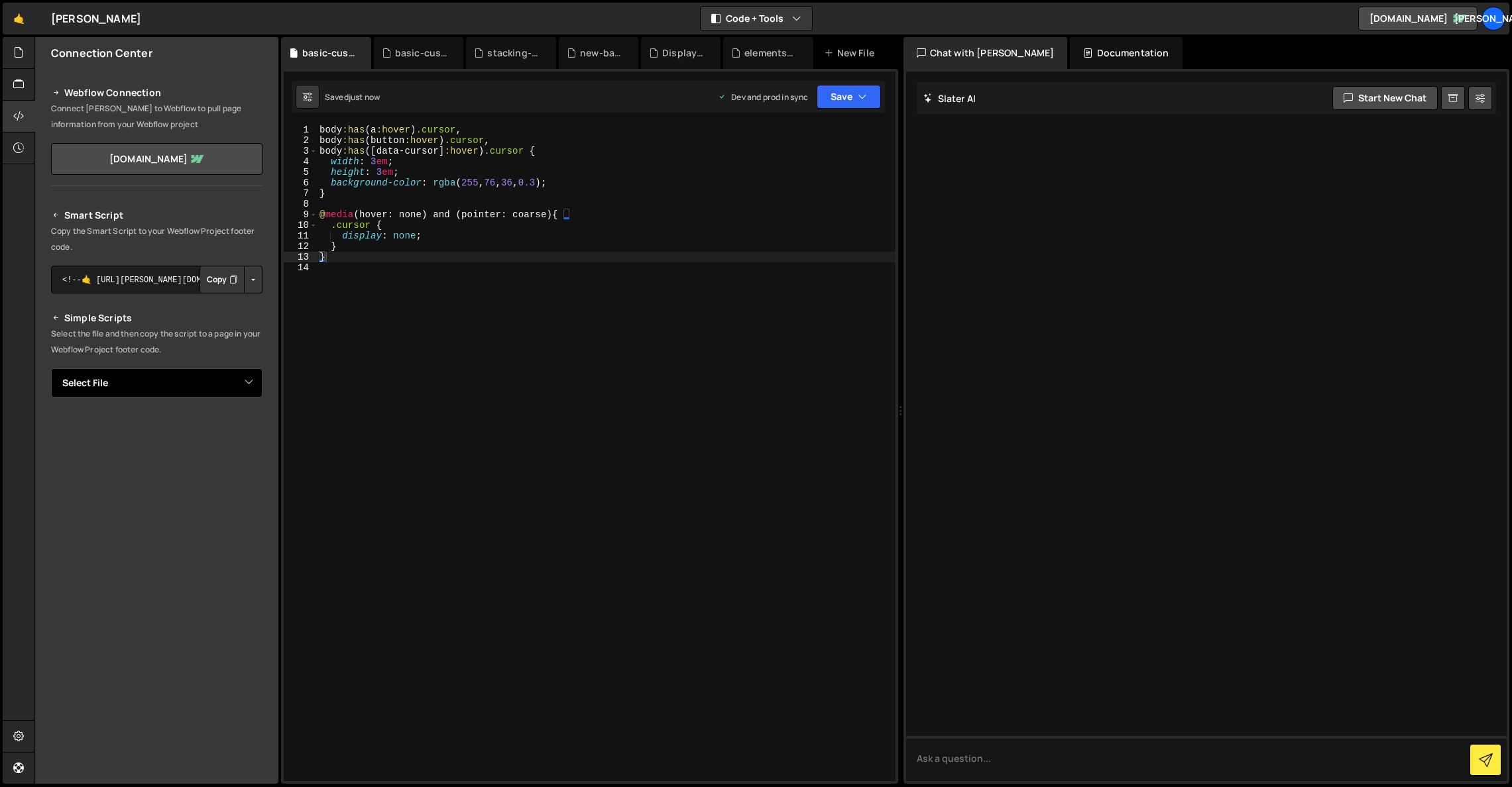
click at [249, 382] on select "Select File copy-email-clipboard.js Display Count.js elements-reveal-scroll.js …" at bounding box center [156, 382] width 211 height 29
click at [51, 368] on select "Select File copy-email-clipboard.js Display Count.js elements-reveal-scroll.js …" at bounding box center [156, 382] width 211 height 29
click at [224, 428] on button "Copy" at bounding box center [222, 428] width 45 height 28
click at [254, 427] on button "Button group with nested dropdown" at bounding box center [254, 428] width 19 height 28
click at [235, 445] on link "Copy Staging js" at bounding box center [207, 454] width 110 height 19
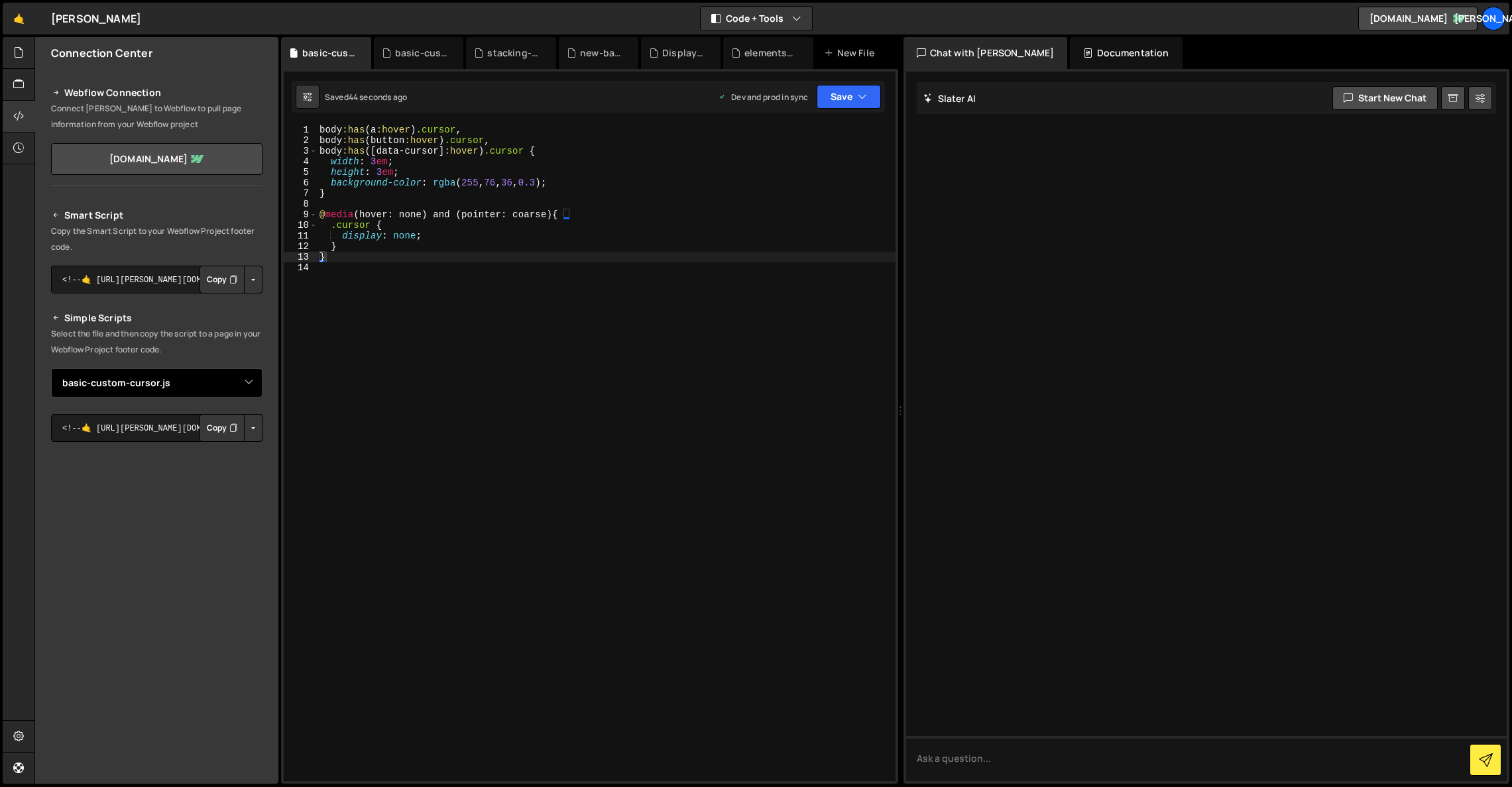
click at [243, 373] on select "Select File copy-email-clipboard.js Display Count.js elements-reveal-scroll.js …" at bounding box center [156, 382] width 211 height 29
select select "45278"
click at [51, 368] on select "Select File copy-email-clipboard.js Display Count.js elements-reveal-scroll.js …" at bounding box center [156, 382] width 211 height 29
click at [251, 425] on button "Button group with nested dropdown" at bounding box center [254, 428] width 19 height 28
click at [233, 453] on link "Copy Staging css" at bounding box center [203, 454] width 118 height 19
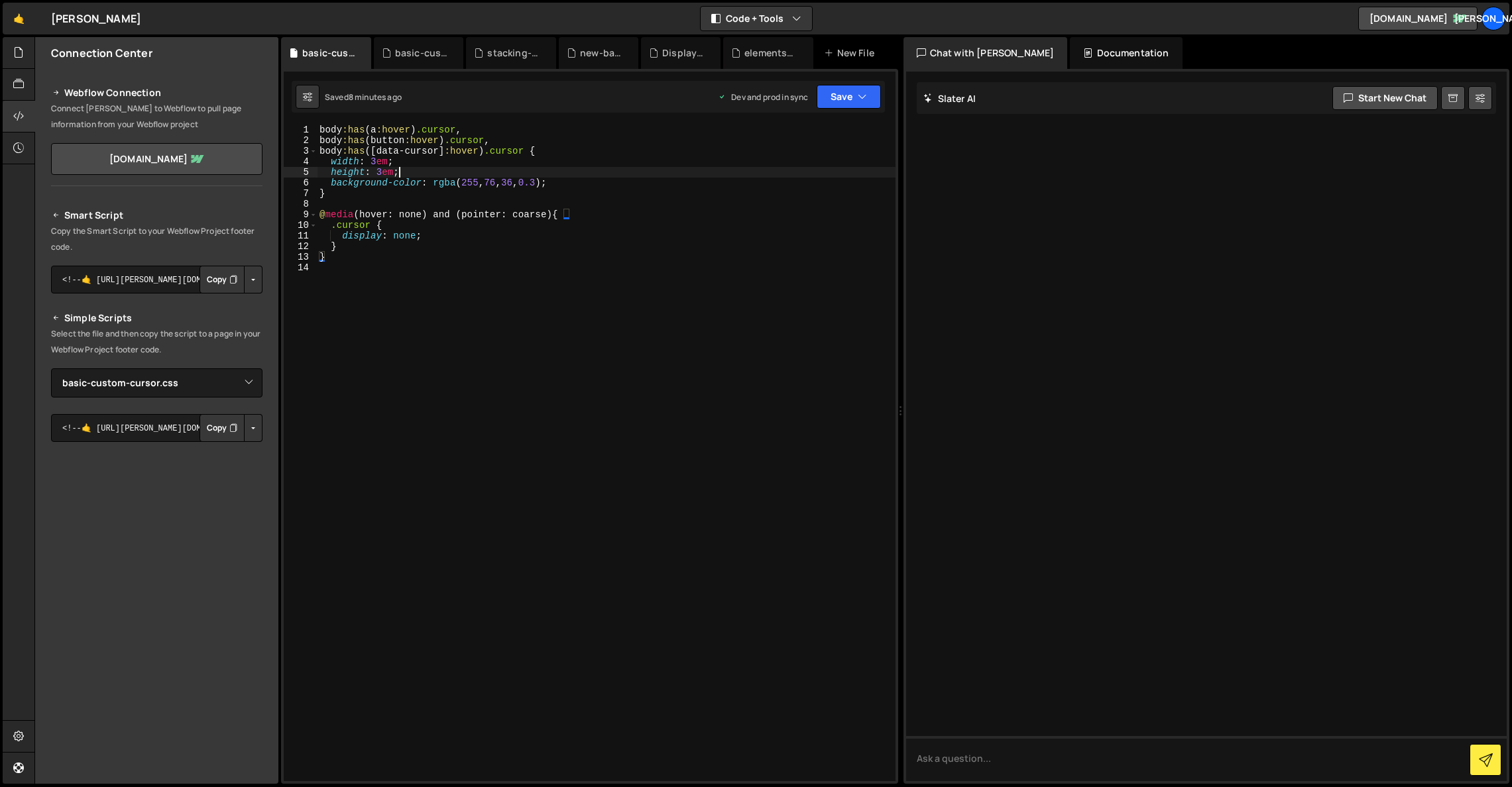
click at [556, 174] on div "body :has ( a :hover ) .cursor , body :has ( button :hover ) .cursor , body :ha…" at bounding box center [606, 464] width 579 height 678
click at [23, 54] on icon at bounding box center [18, 53] width 10 height 15
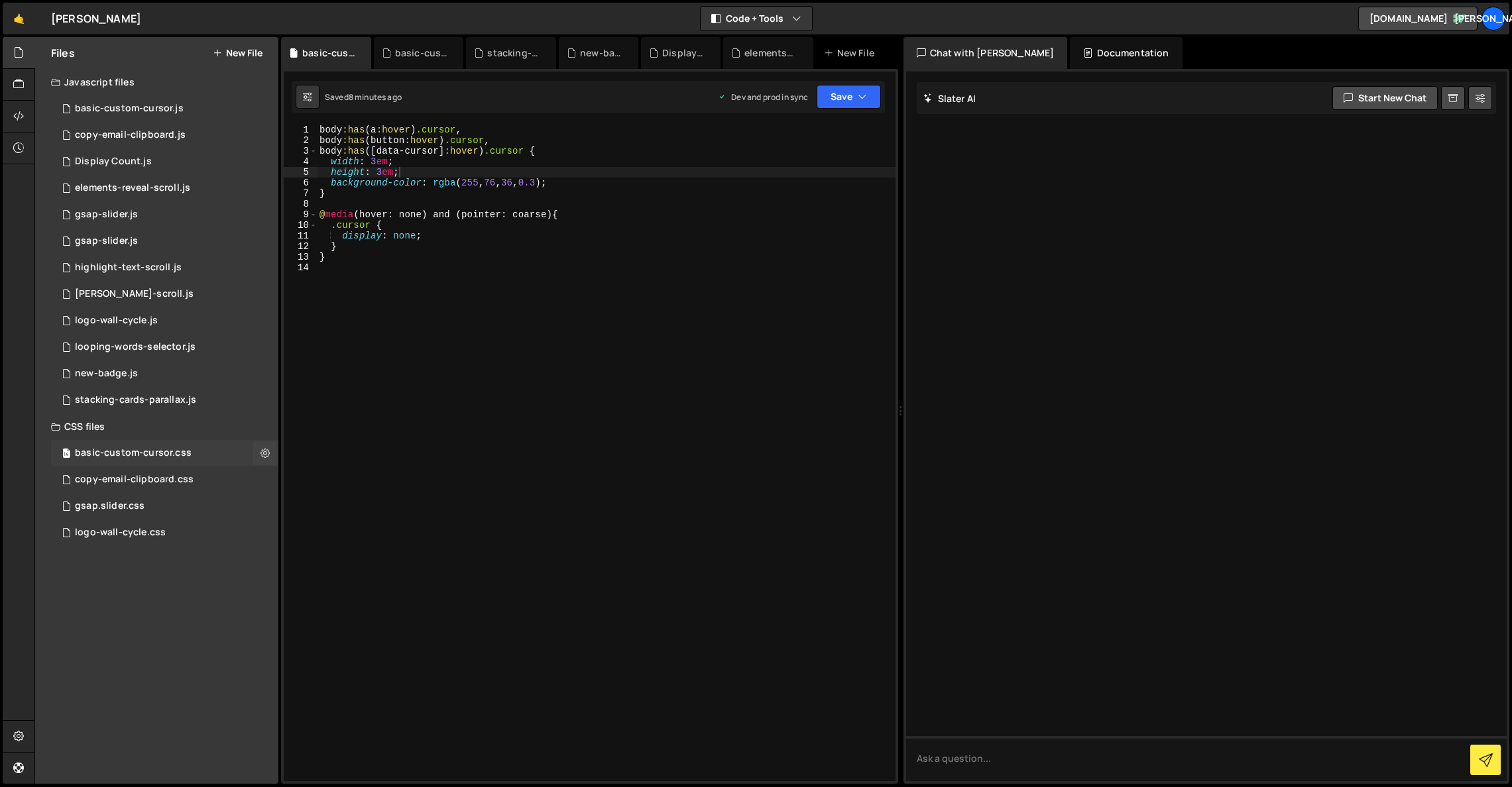
click at [174, 448] on div "basic-custom-cursor.css" at bounding box center [133, 453] width 116 height 12
click at [378, 161] on div "body :has ( a :hover ) .cursor , body :has ( button :hover ) .cursor , body :ha…" at bounding box center [606, 464] width 579 height 678
type textarea "width: 2em;"
click at [506, 328] on div "body :has ( a :hover ) .cursor , body :has ( button :hover ) .cursor , body :ha…" at bounding box center [606, 464] width 579 height 678
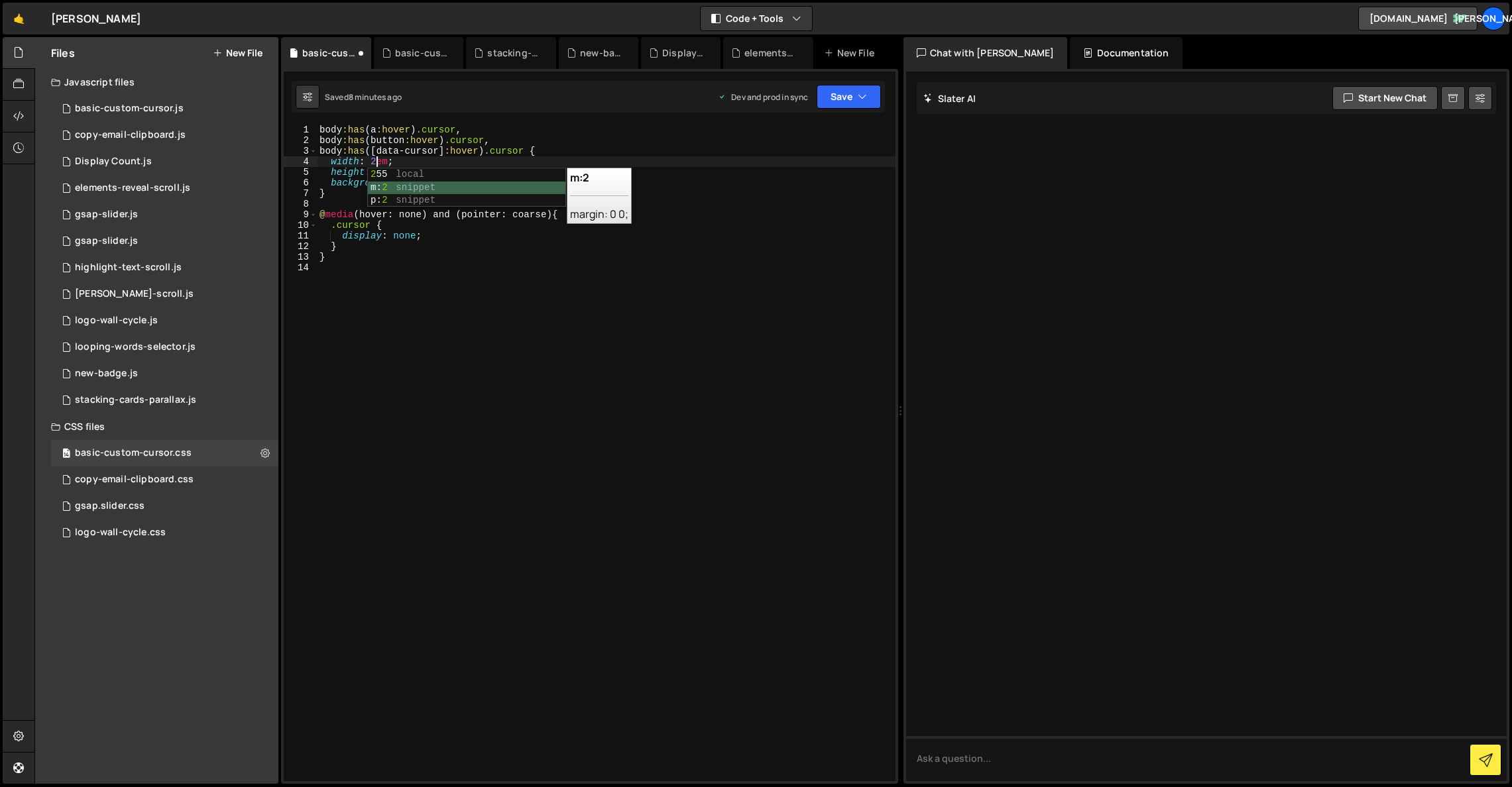
scroll to position [0, 0]
click at [383, 174] on div "body :has ( a :hover ) .cursor , body :has ( button :hover ) .cursor , body :ha…" at bounding box center [606, 464] width 579 height 678
type textarea "height: 2em;"
click at [856, 92] on button "Save" at bounding box center [849, 96] width 64 height 23
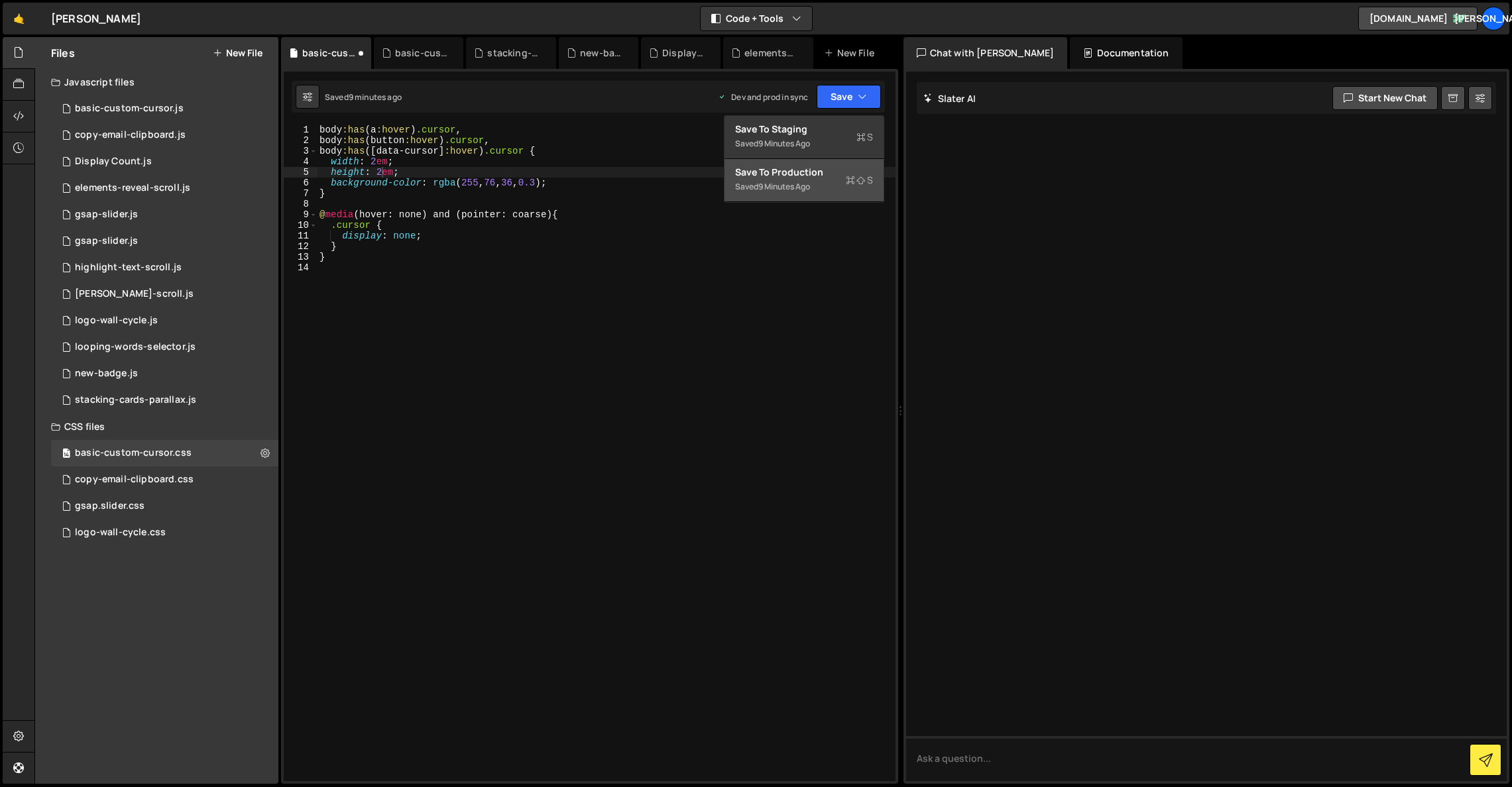
click at [828, 191] on div "Saved 9 minutes ago" at bounding box center [804, 187] width 138 height 16
click at [162, 112] on div "basic-custom-cursor.js" at bounding box center [130, 108] width 109 height 12
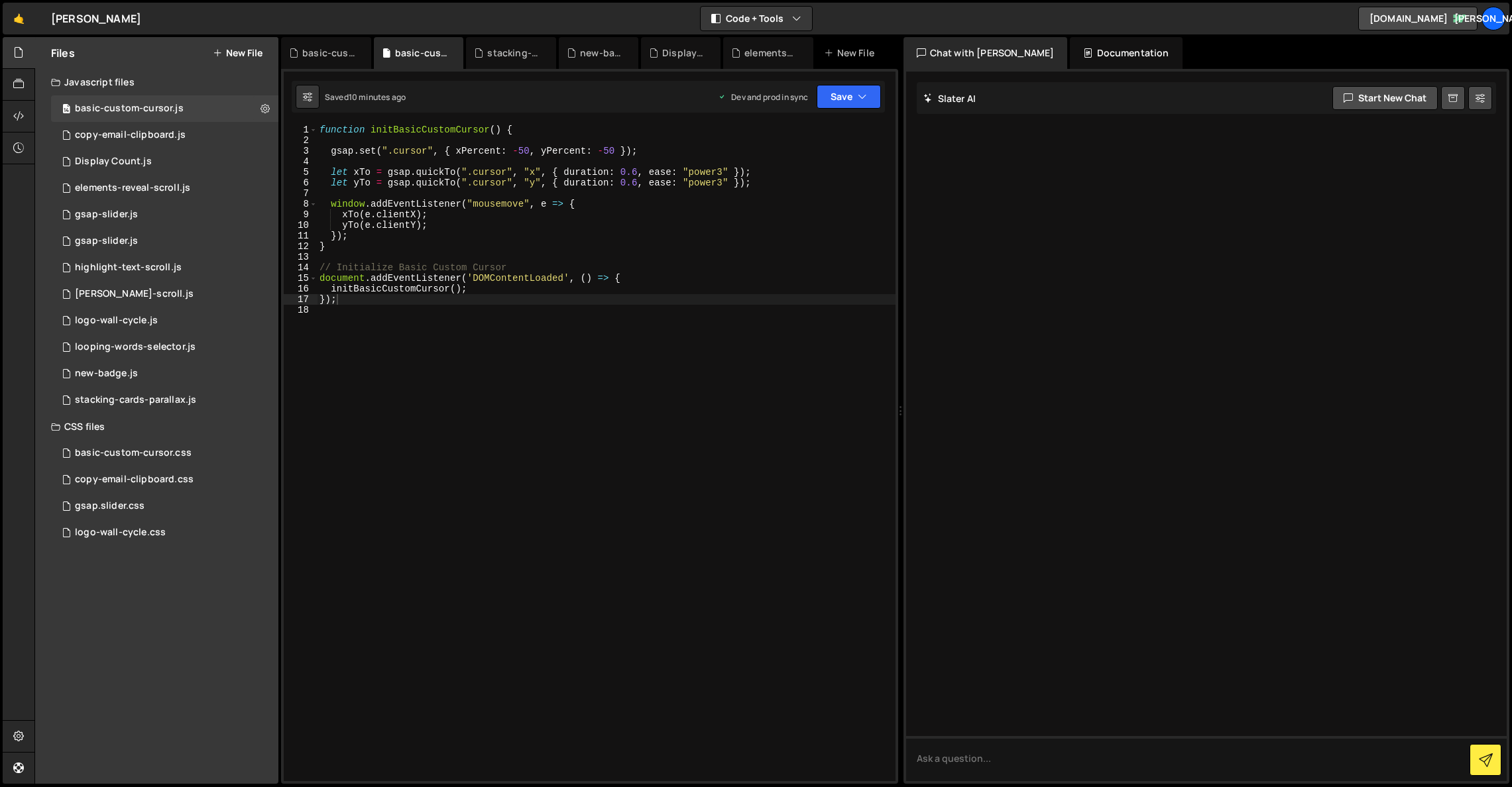
click at [636, 170] on div "function initBasicCustomCursor ( ) { gsap . set ( ".cursor" , { xPercent : - 50…" at bounding box center [606, 464] width 579 height 678
click at [609, 186] on div "function initBasicCustomCursor ( ) { gsap . set ( ".cursor" , { xPercent : - 50…" at bounding box center [606, 464] width 579 height 678
click at [640, 183] on div "function initBasicCustomCursor ( ) { gsap . set ( ".cursor" , { xPercent : - 50…" at bounding box center [606, 464] width 579 height 678
type textarea "let yTo = gsap.quickTo(".cursor", "y", { duration: 0.4, ease: "power3" });"
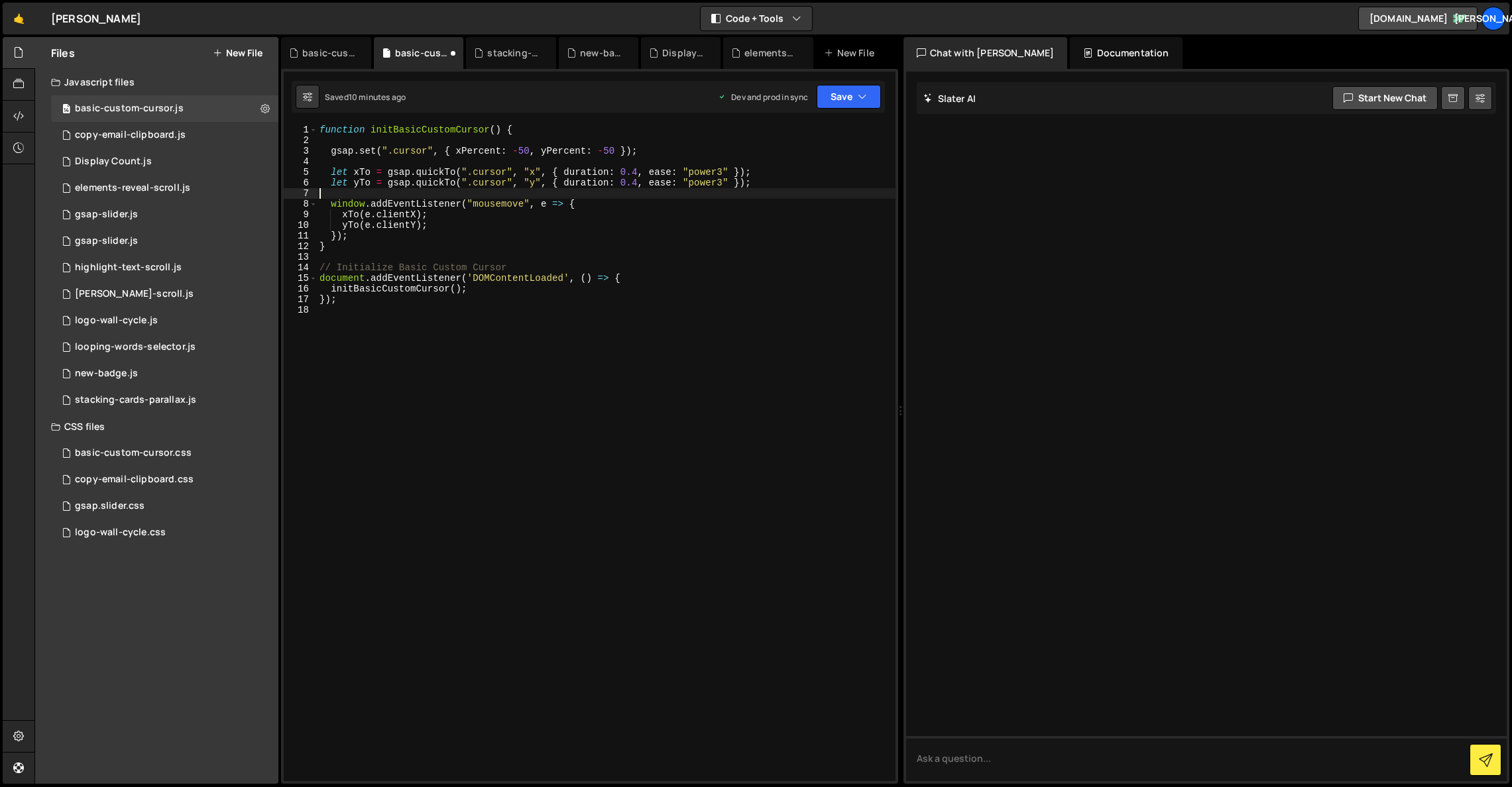
click at [516, 188] on div "function initBasicCustomCursor ( ) { gsap . set ( ".cursor" , { xPercent : - 50…" at bounding box center [606, 464] width 579 height 678
click at [522, 149] on div "function initBasicCustomCursor ( ) { gsap . set ( ".cursor" , { xPercent : - 50…" at bounding box center [606, 464] width 579 height 678
type textarea "gsap.set(".cursor", { xPercent: -50, yPercent: -50 });"
click at [871, 100] on button "Save" at bounding box center [849, 96] width 64 height 23
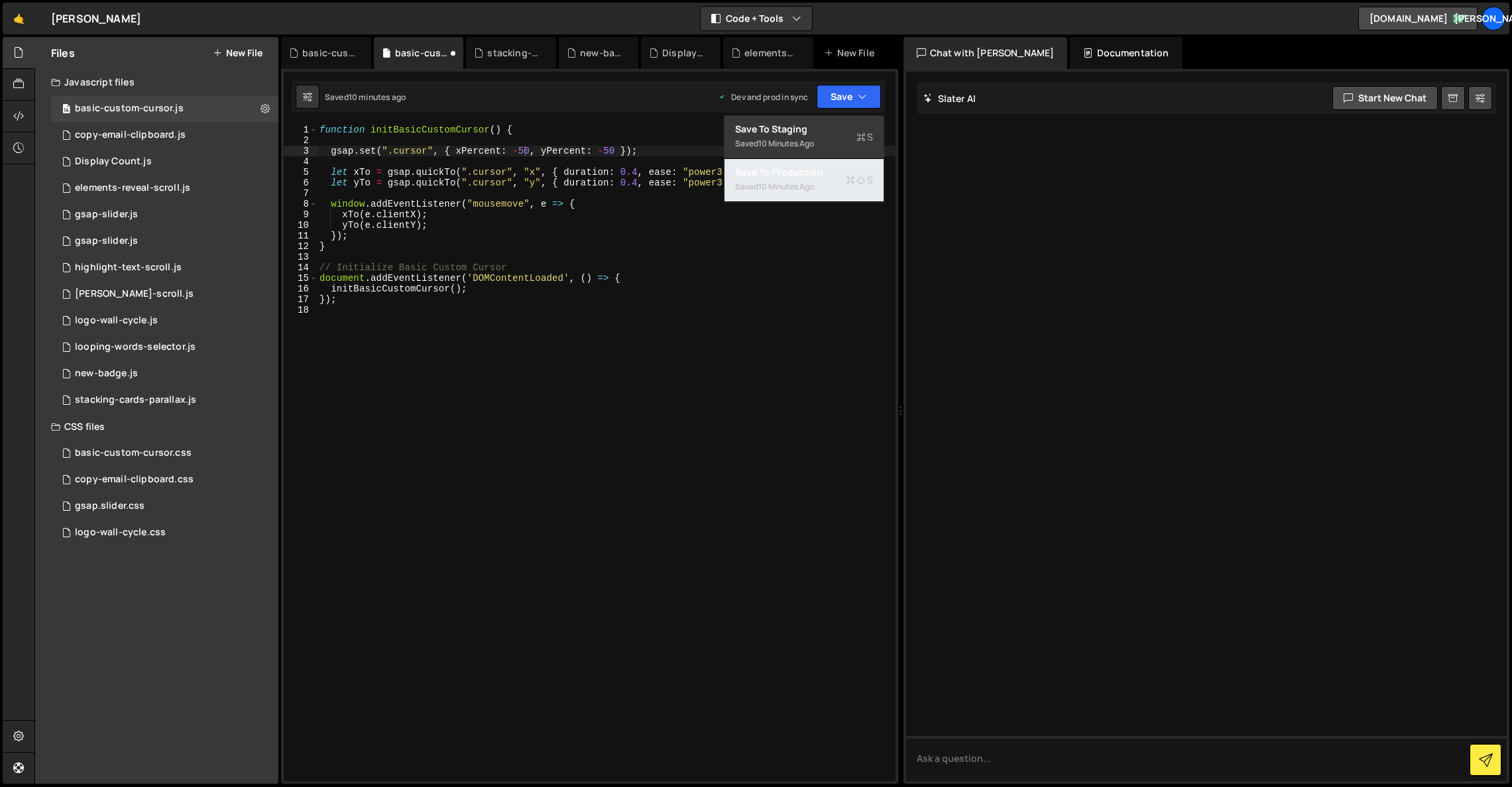
click at [830, 180] on div "Saved 10 minutes ago" at bounding box center [804, 187] width 138 height 16
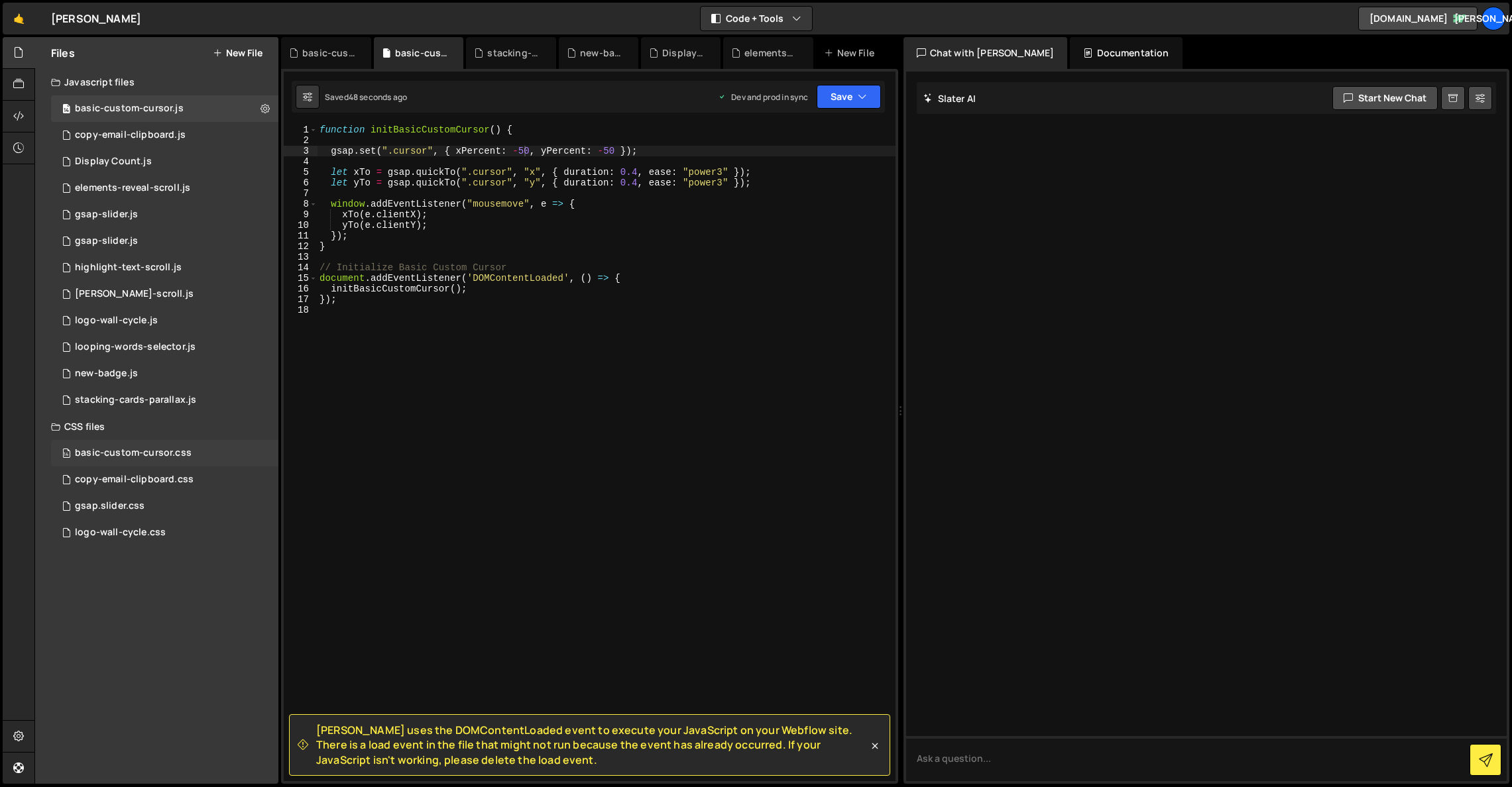
click at [170, 455] on div "basic-custom-cursor.css" at bounding box center [133, 453] width 116 height 12
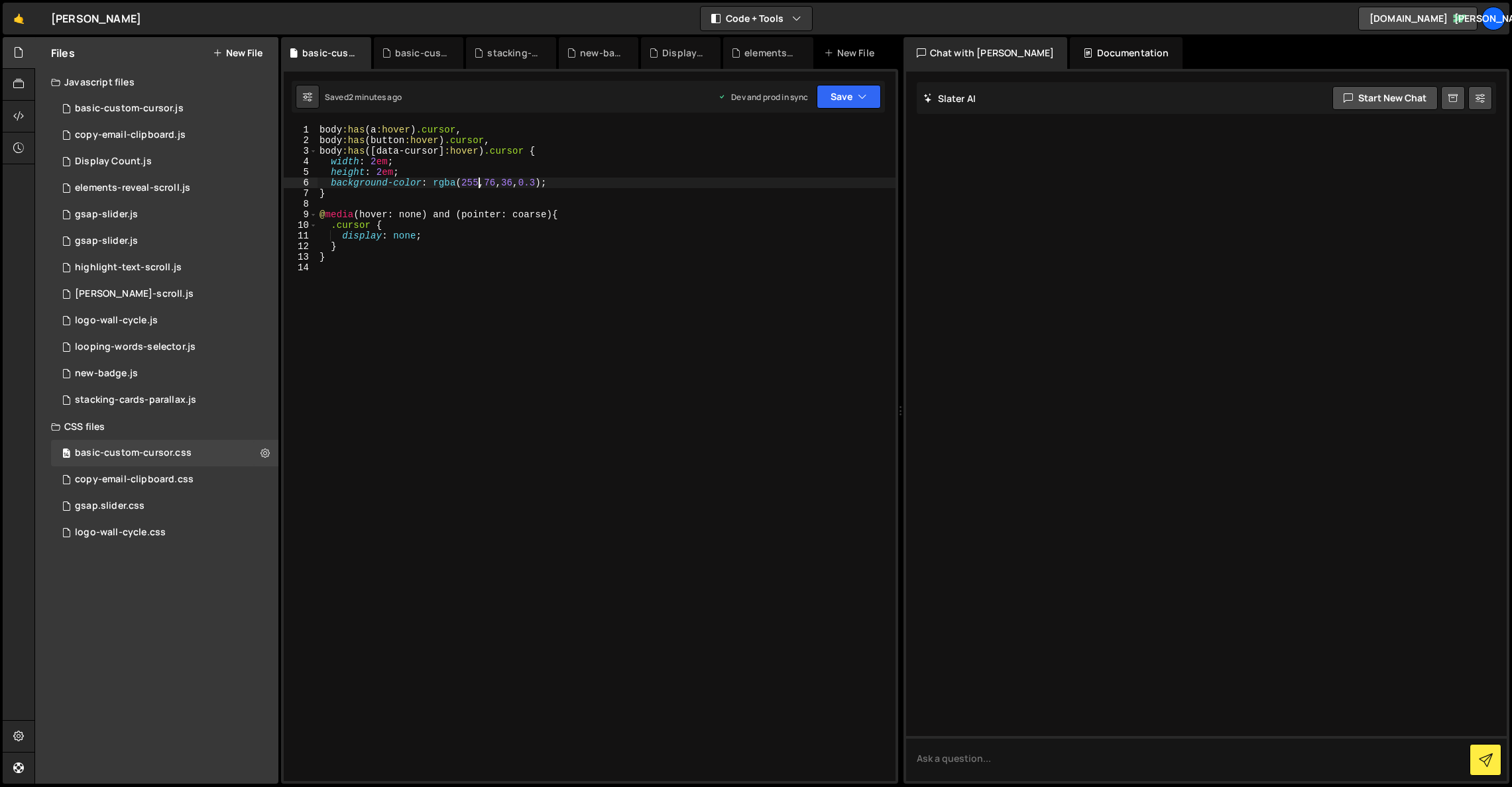
click at [477, 180] on div "body :has ( a :hover ) .cursor , body :has ( button :hover ) .cursor , body :ha…" at bounding box center [606, 464] width 579 height 678
click at [876, 99] on button "Save" at bounding box center [849, 96] width 64 height 23
click at [830, 181] on div "Saved 2 minutes ago" at bounding box center [804, 187] width 138 height 16
click at [368, 143] on div "body :has ( a :hover ) .cursor , body :has ( button :hover ) .cursor , body :ha…" at bounding box center [606, 464] width 579 height 678
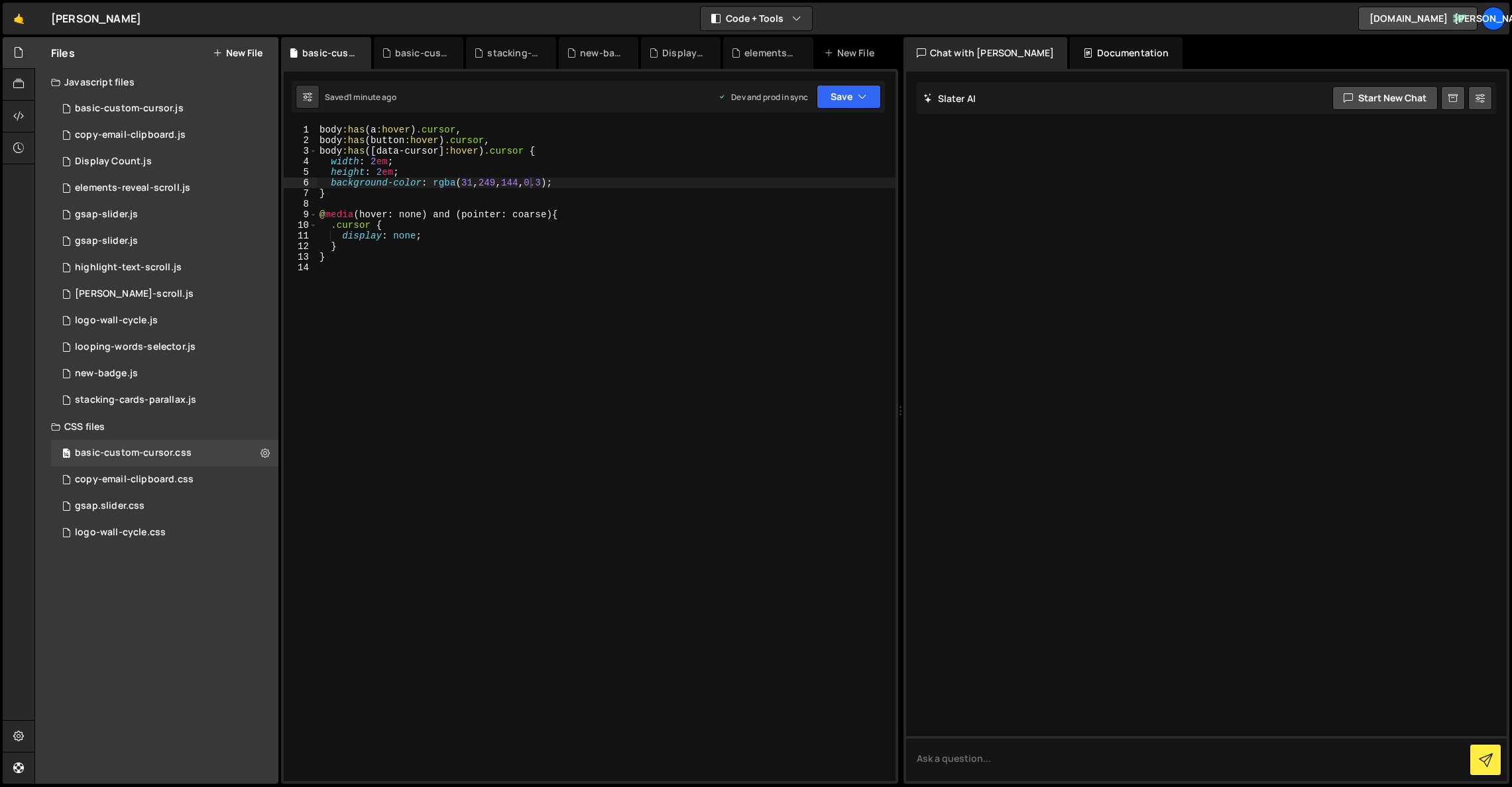
scroll to position [0, 12]
click at [427, 133] on div "body :has ( a :hover ) .cursor , body :has ( button :hover ) .cursor , body :ha…" at bounding box center [606, 464] width 579 height 678
click at [427, 141] on div "body :has ( a :hover ) .cursor , body :has ( button :hover ) .cursor , body :ha…" at bounding box center [606, 464] width 579 height 678
click at [449, 150] on div "body :has ( a :hover ) .cursor , body :has ( button :hover ) .cursor , body :ha…" at bounding box center [606, 464] width 579 height 678
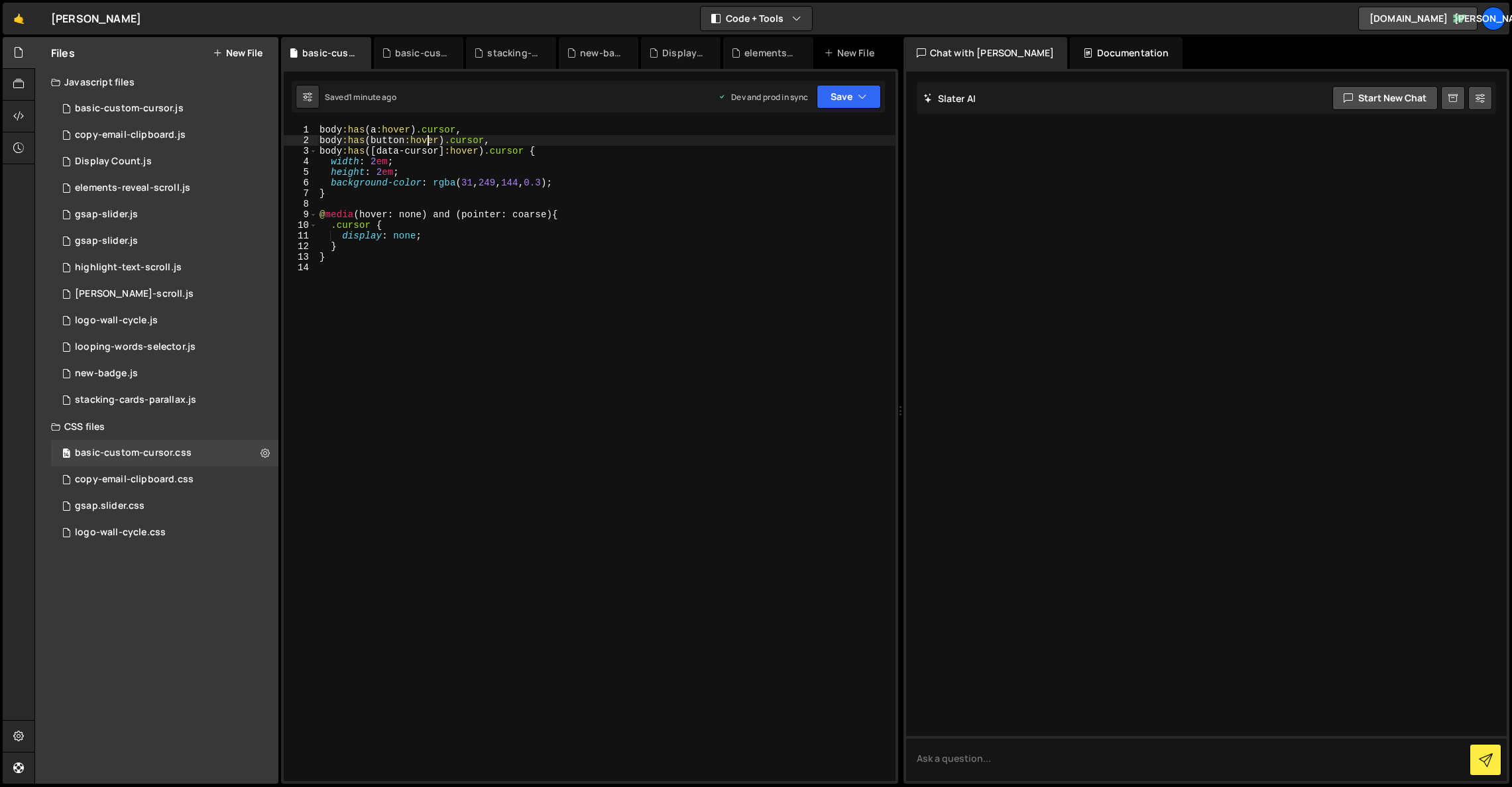
type textarea "body:has([data-cursor]:hover) .cursor {"
click at [243, 50] on button "New File" at bounding box center [238, 53] width 50 height 10
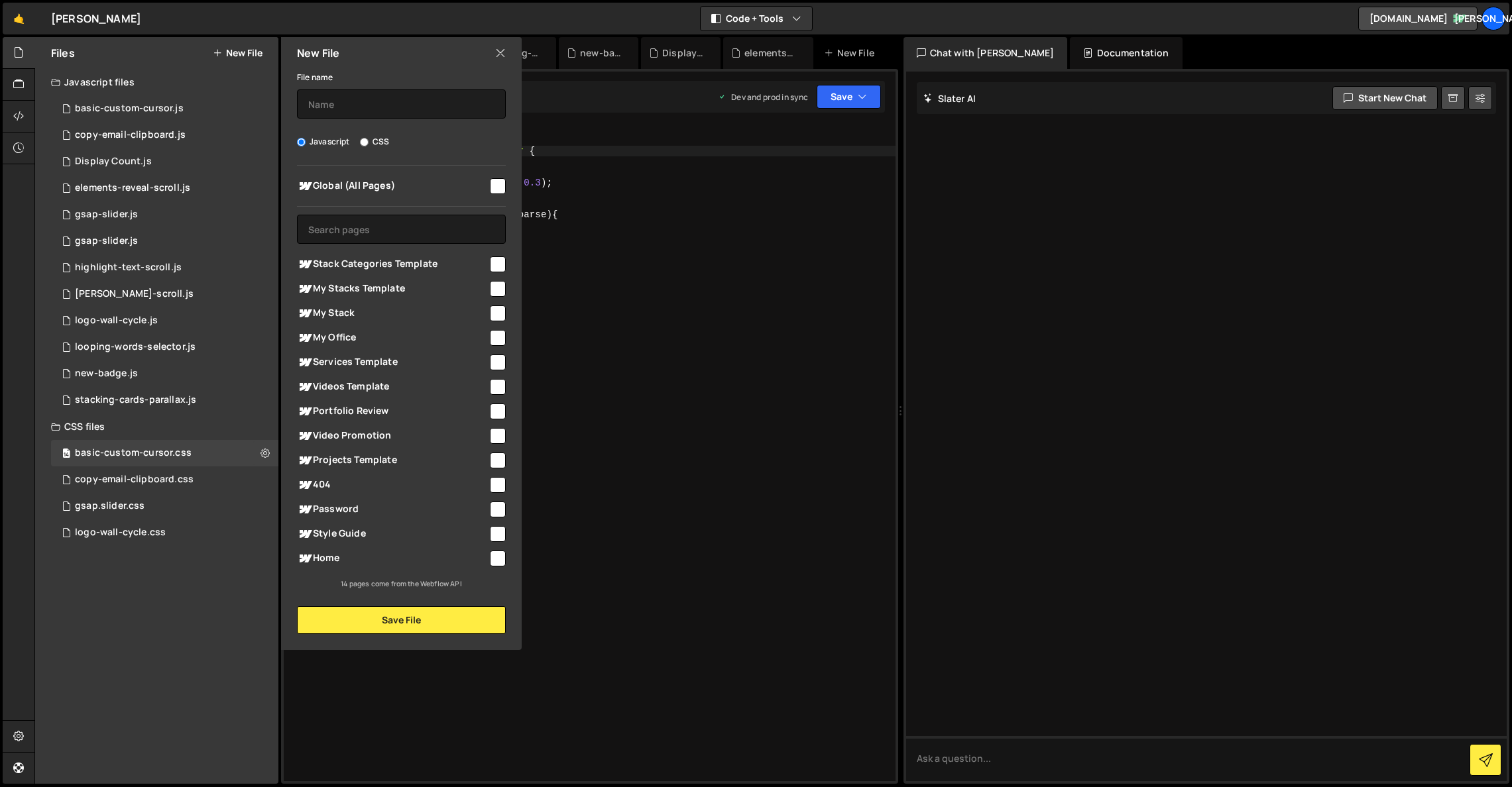
drag, startPoint x: 362, startPoint y: 141, endPoint x: 361, endPoint y: 147, distance: 6.1
click at [362, 144] on input "CSS" at bounding box center [363, 142] width 8 height 8
radio input "true"
click at [370, 109] on input "text" at bounding box center [401, 103] width 208 height 29
type input "custom-cursor"
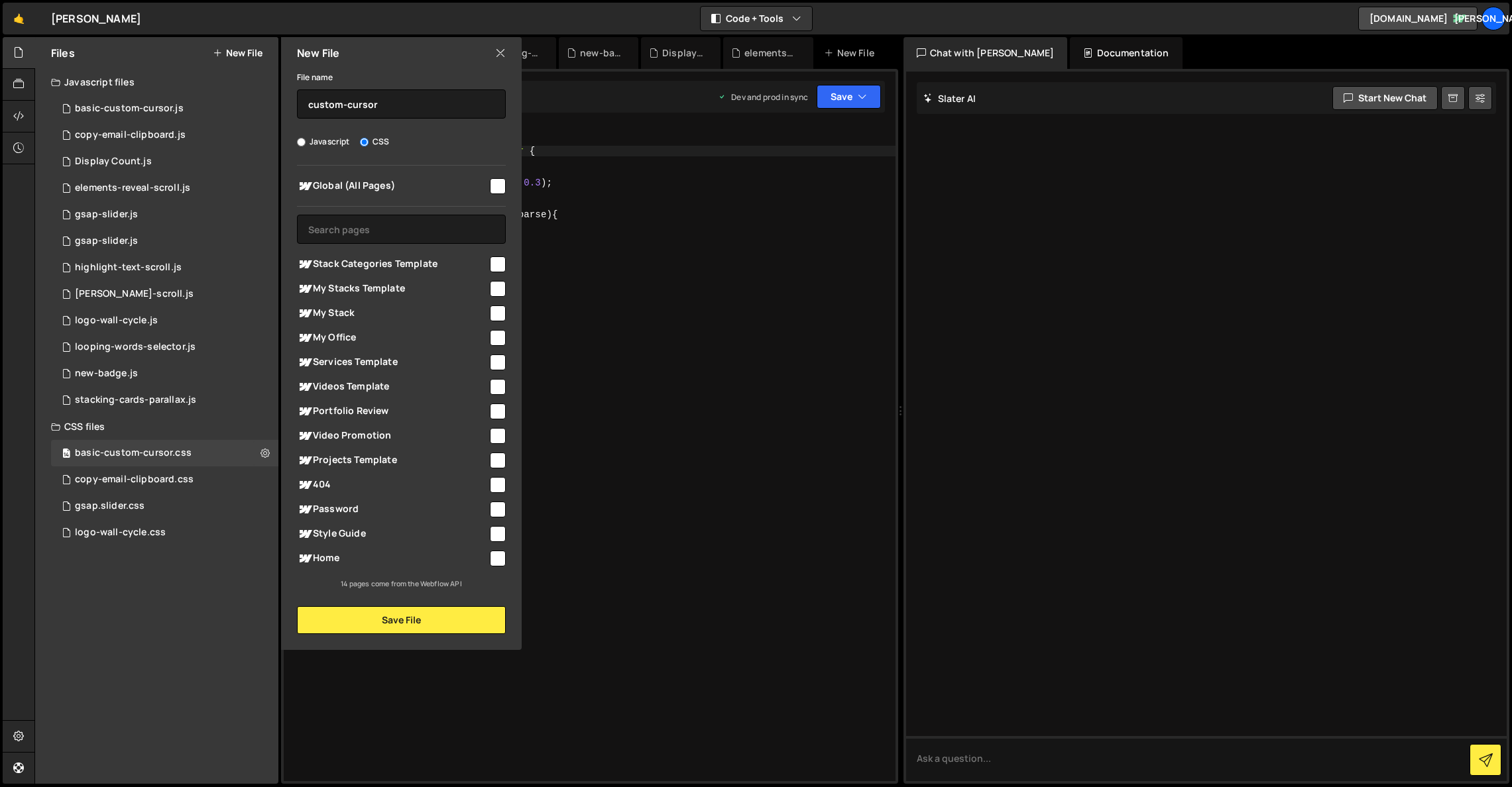
click at [495, 181] on input "checkbox" at bounding box center [498, 186] width 16 height 16
checkbox input "true"
click at [497, 263] on input "checkbox" at bounding box center [498, 264] width 16 height 16
checkbox input "true"
click at [497, 286] on input "checkbox" at bounding box center [498, 288] width 16 height 16
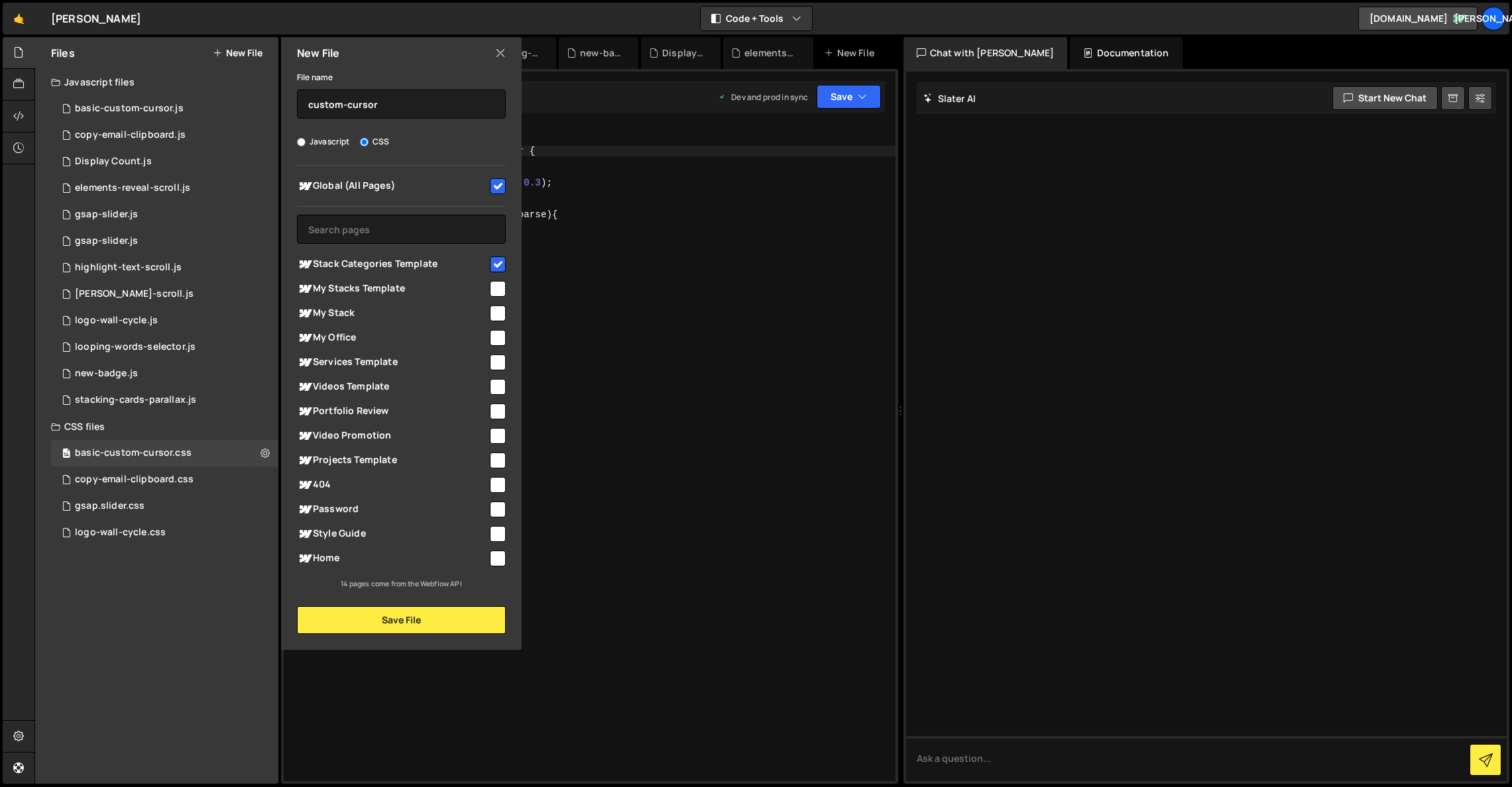
checkbox input "true"
click at [496, 308] on input "checkbox" at bounding box center [498, 313] width 16 height 16
checkbox input "true"
drag, startPoint x: 498, startPoint y: 341, endPoint x: 499, endPoint y: 348, distance: 7.1
click at [498, 342] on input "checkbox" at bounding box center [498, 337] width 16 height 16
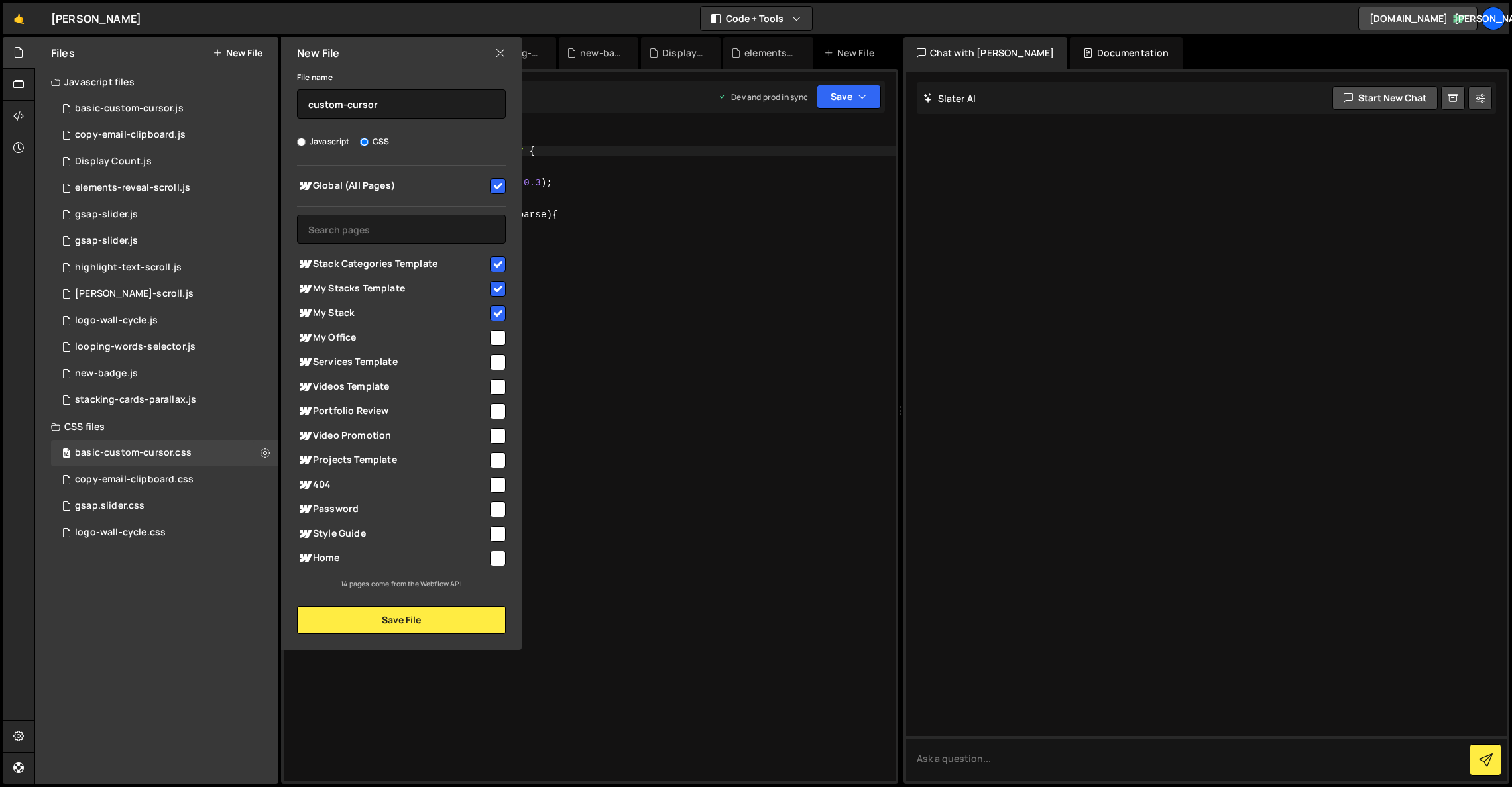
checkbox input "true"
click at [497, 367] on input "checkbox" at bounding box center [498, 363] width 16 height 16
checkbox input "true"
click at [497, 380] on input "checkbox" at bounding box center [498, 387] width 16 height 16
checkbox input "true"
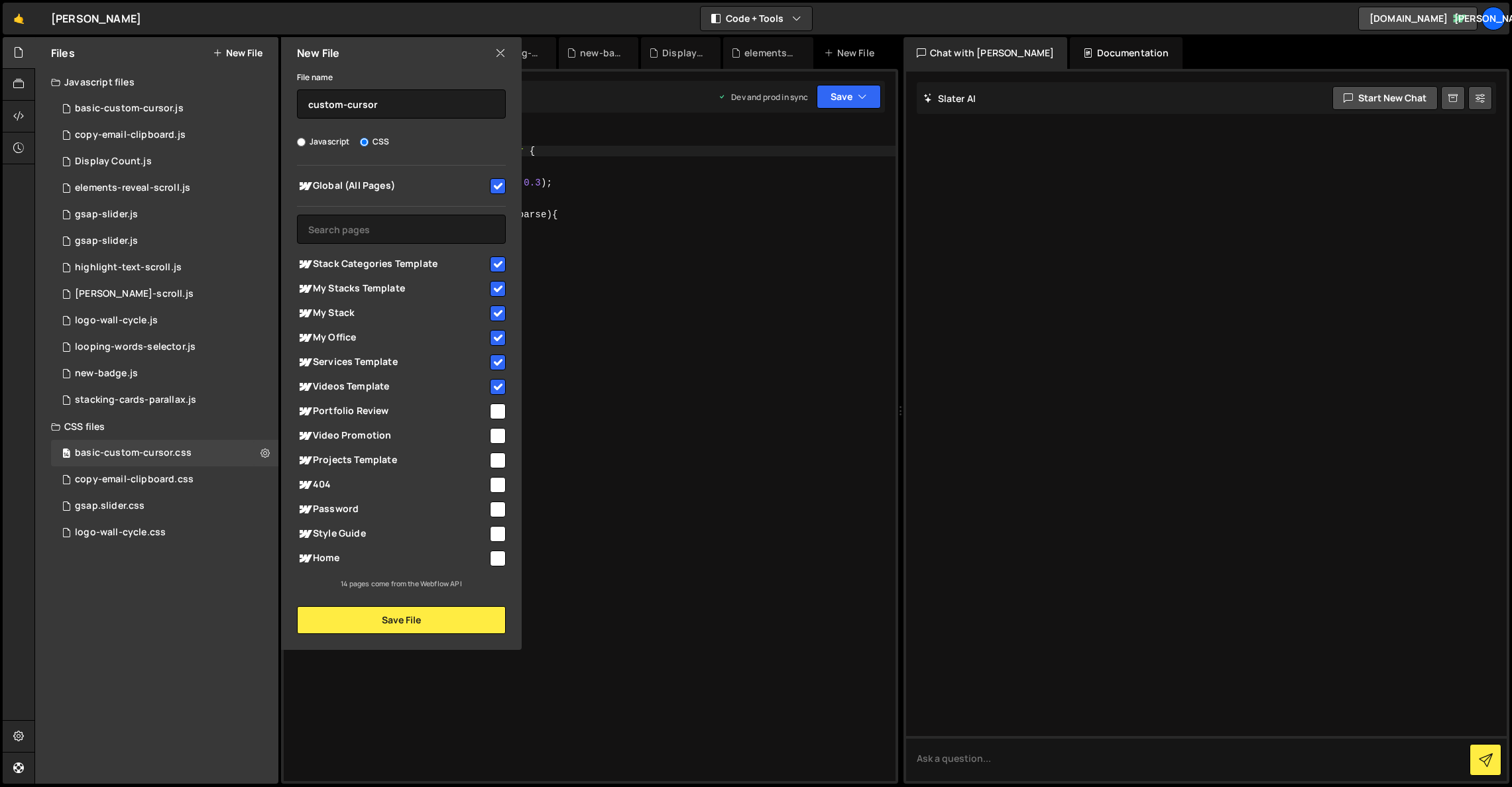
drag, startPoint x: 495, startPoint y: 416, endPoint x: 496, endPoint y: 424, distance: 8.1
click at [495, 416] on input "checkbox" at bounding box center [498, 411] width 16 height 16
checkbox input "true"
click at [495, 429] on input "checkbox" at bounding box center [498, 436] width 16 height 16
checkbox input "true"
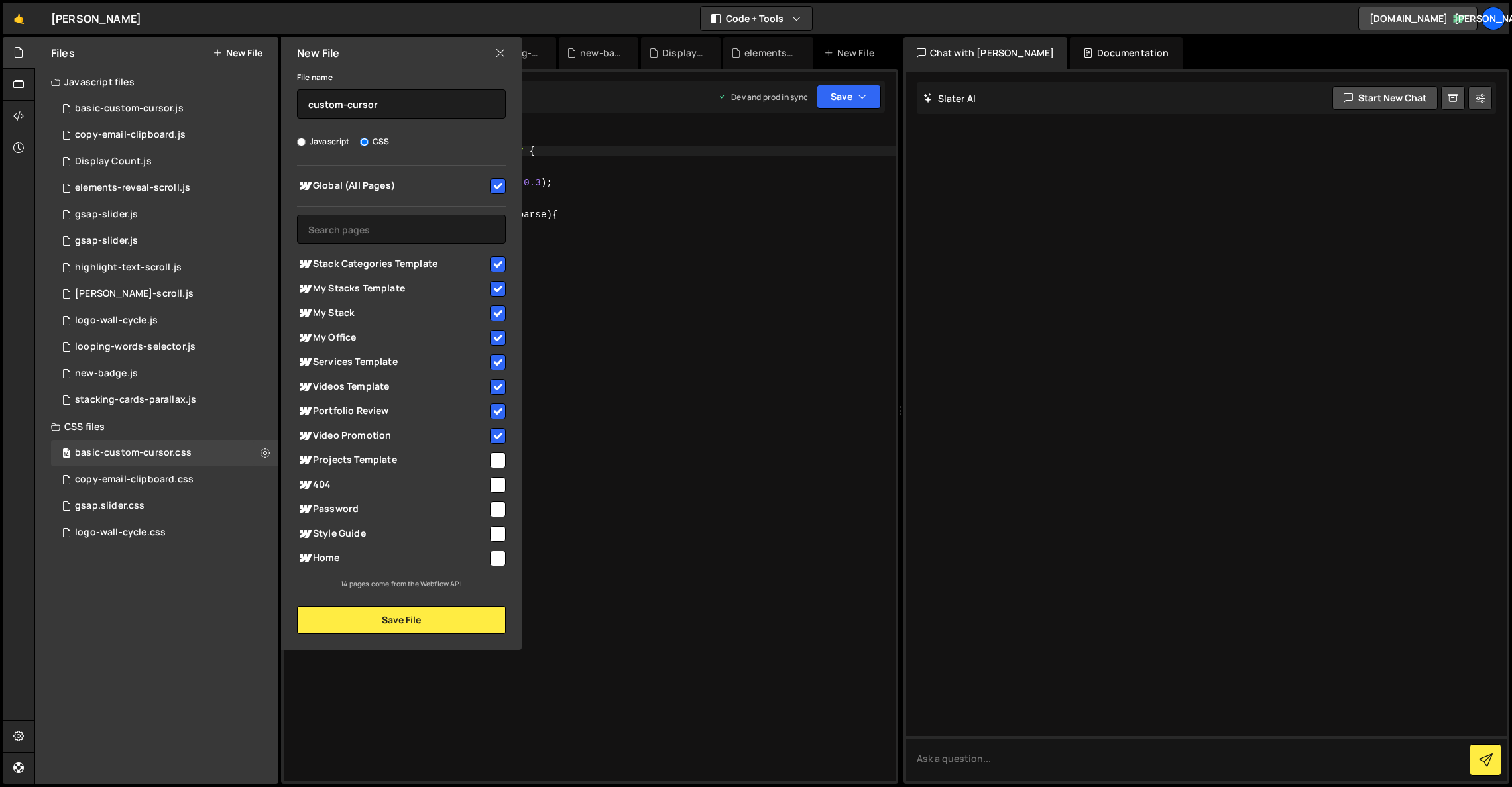
click at [498, 456] on input "checkbox" at bounding box center [498, 460] width 16 height 16
checkbox input "true"
click at [501, 492] on input "checkbox" at bounding box center [498, 485] width 16 height 16
checkbox input "true"
drag, startPoint x: 501, startPoint y: 513, endPoint x: 500, endPoint y: 529, distance: 16.0
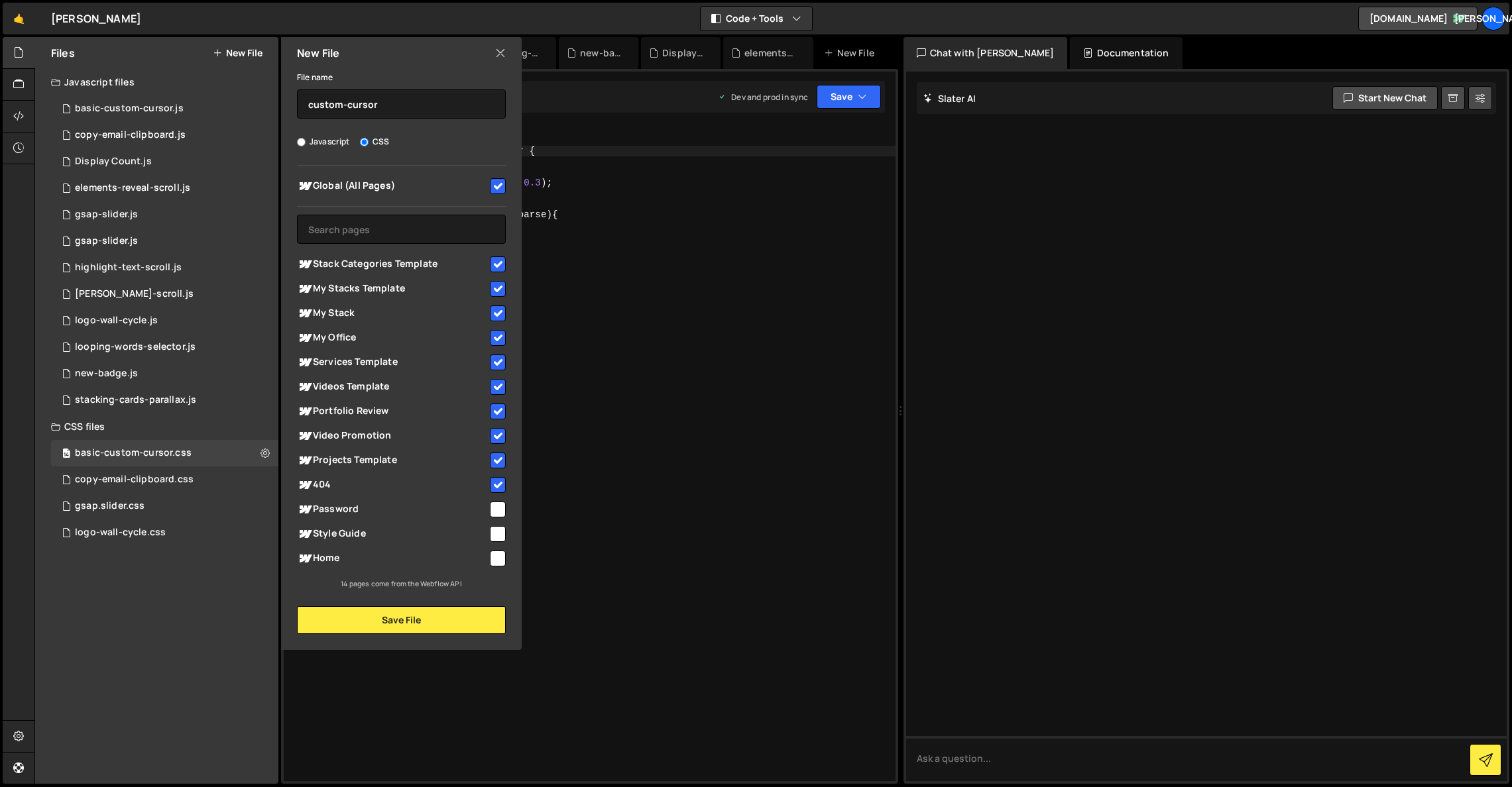
click at [501, 513] on input "checkbox" at bounding box center [498, 509] width 16 height 16
checkbox input "true"
click at [498, 535] on input "checkbox" at bounding box center [498, 533] width 16 height 16
checkbox input "true"
click at [499, 558] on input "checkbox" at bounding box center [498, 559] width 16 height 16
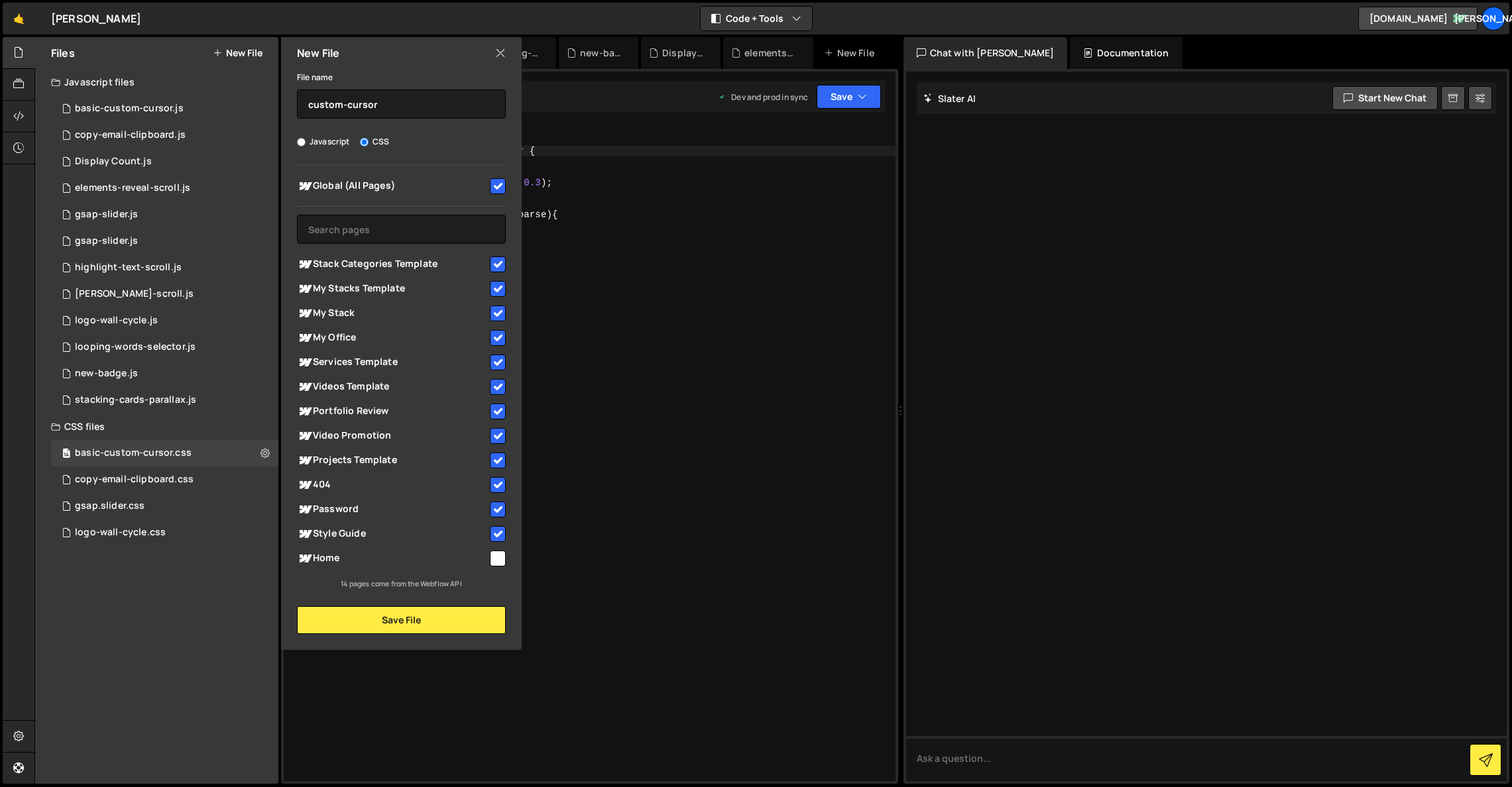
checkbox input "true"
click at [445, 645] on div "New File File name custom-cursor Javascript CSS Global (All Pages)" at bounding box center [399, 344] width 243 height 613
click at [449, 627] on button "Save File" at bounding box center [401, 621] width 208 height 28
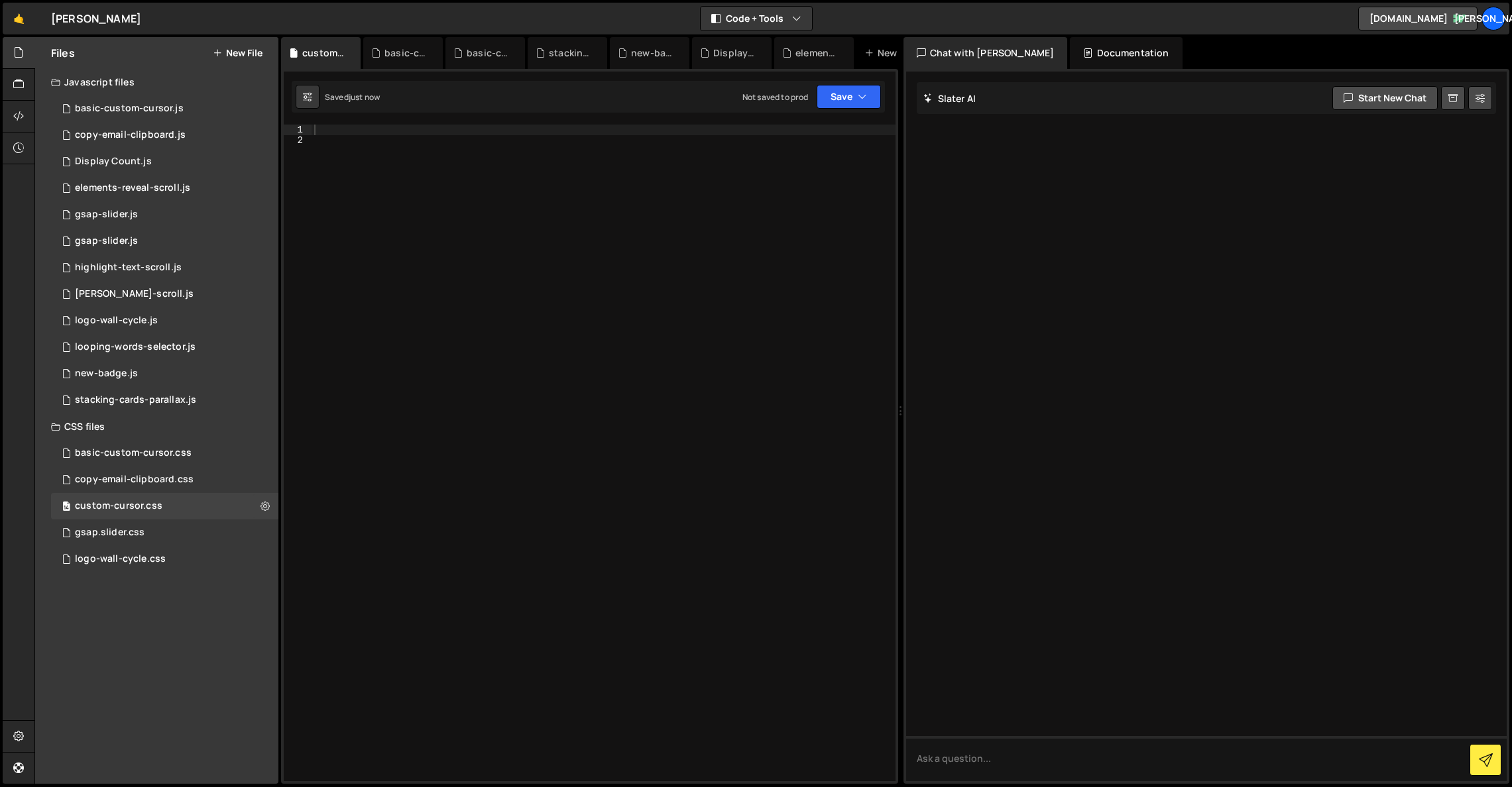
click at [464, 123] on div "XXXXXXXXXXXXXXXXXXXXXXXXXXXXXXXXXXXXXXXXXXXXXXXXXXXXXXXXXXXXXXXXXXXXXXXXXXXXXXX…" at bounding box center [589, 426] width 617 height 716
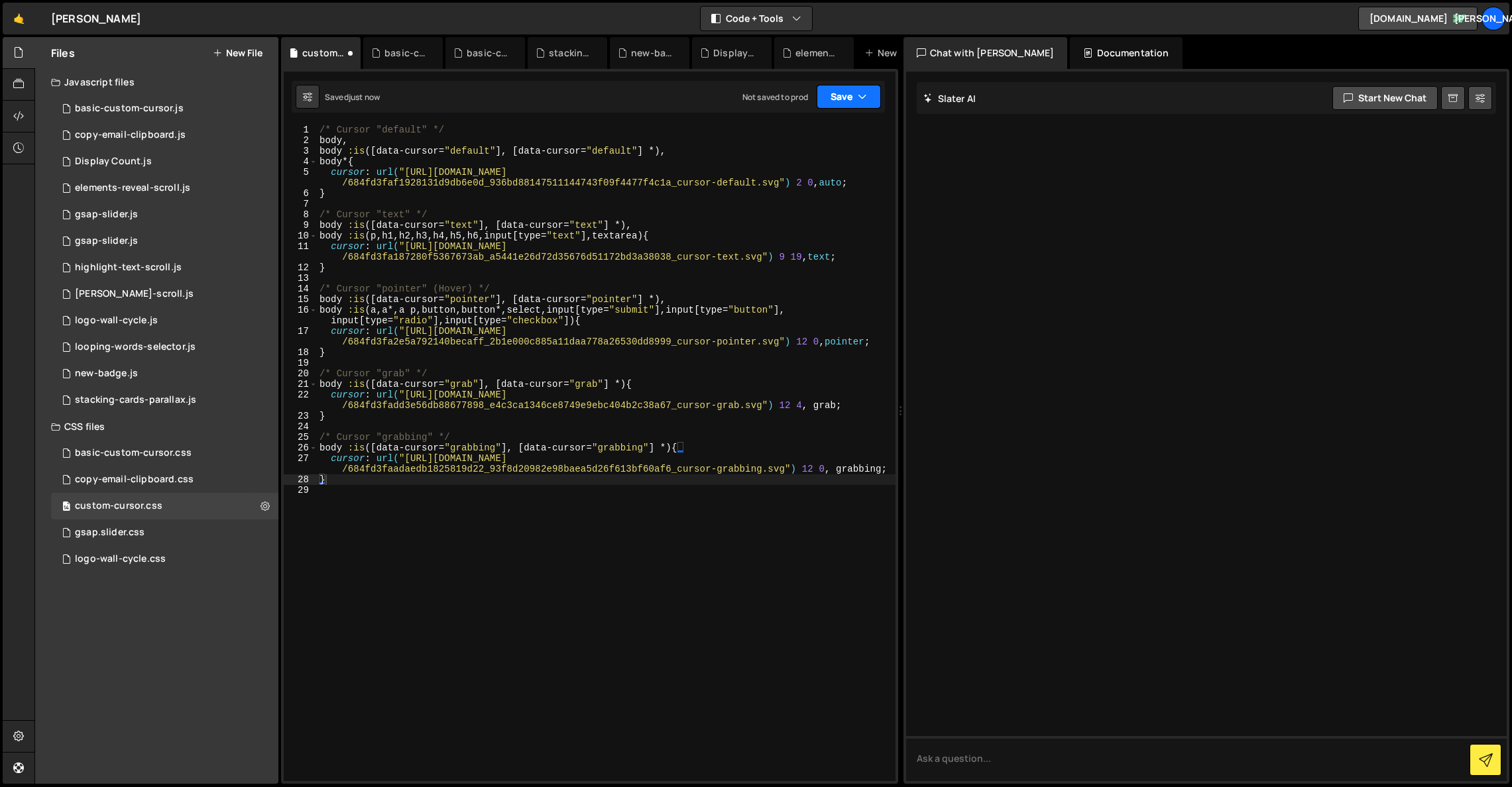
click at [853, 98] on button "Save" at bounding box center [849, 96] width 64 height 23
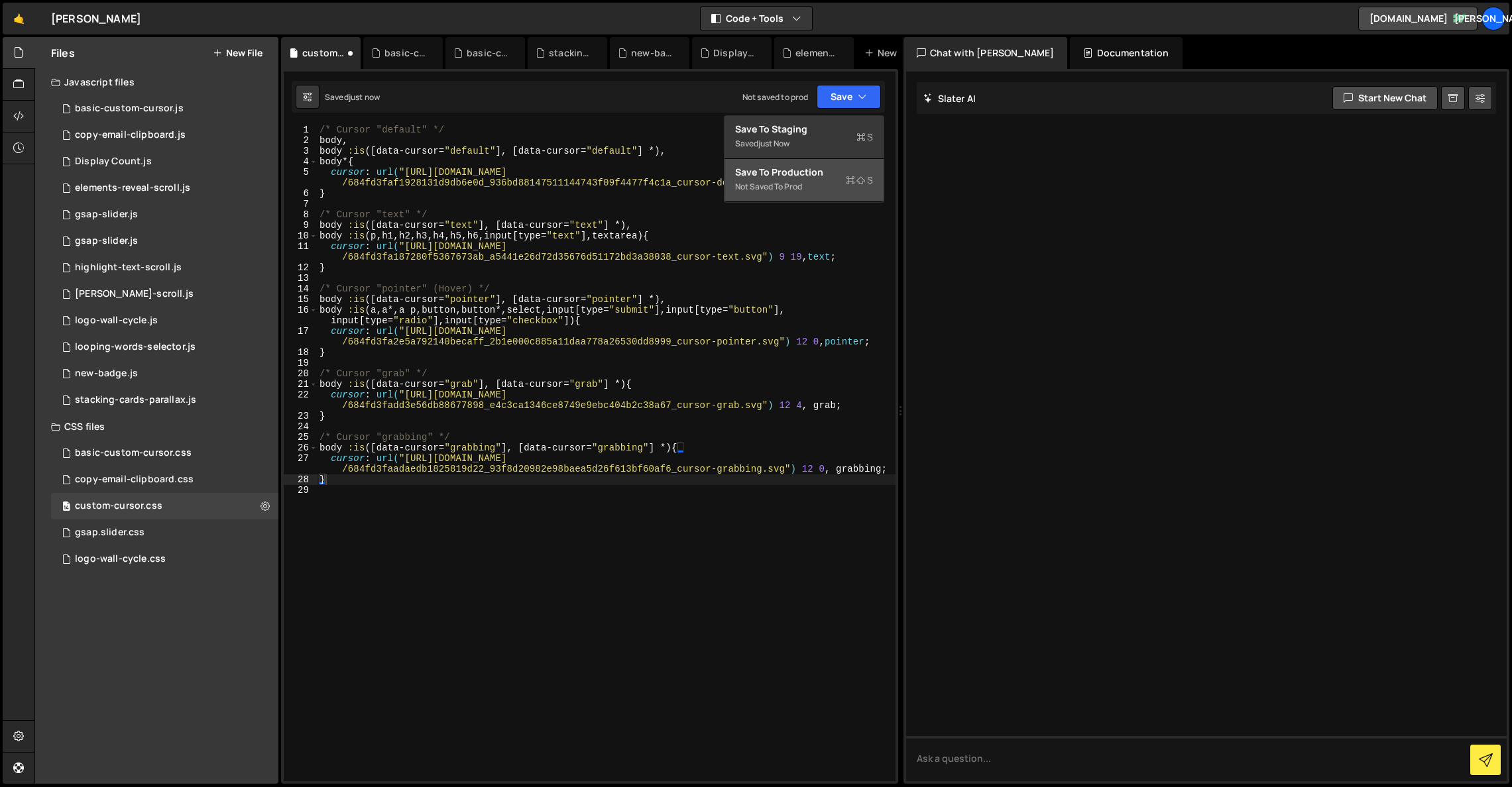
click at [847, 172] on div "Save to Production S" at bounding box center [804, 172] width 138 height 13
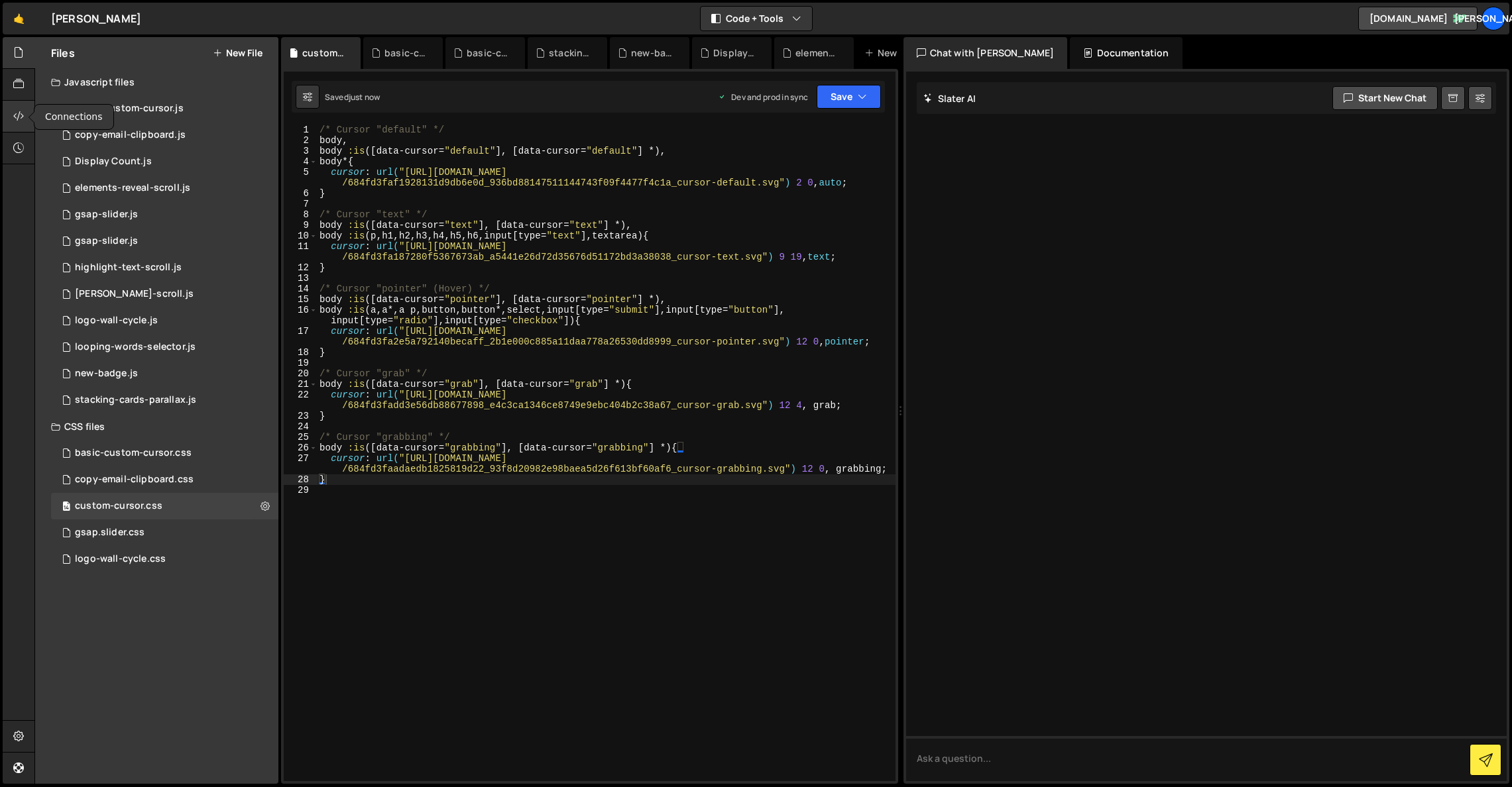
click at [12, 112] on div at bounding box center [19, 116] width 33 height 32
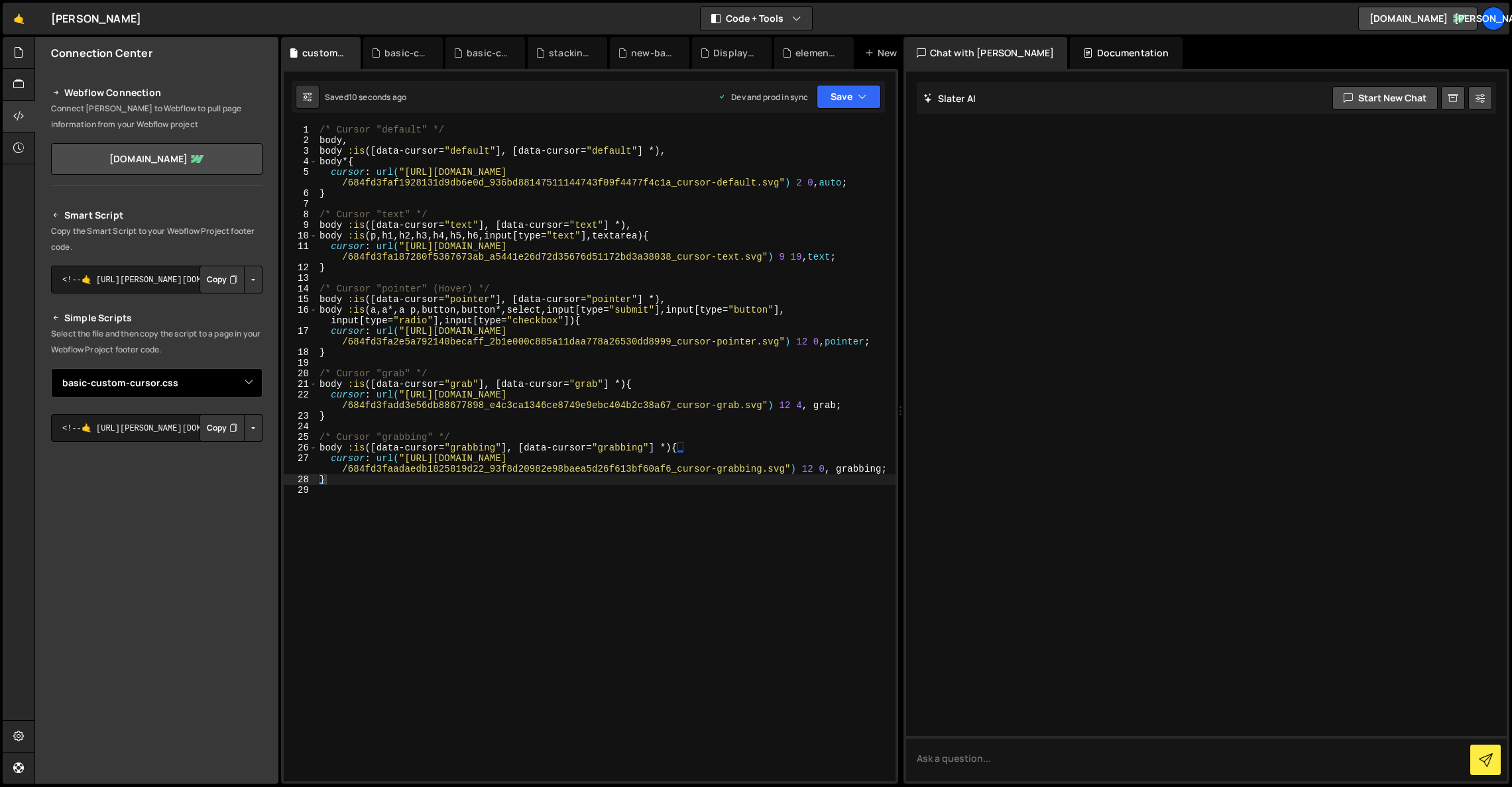
click at [249, 386] on select "Select File copy-email-clipboard.js Display Count.js elements-reveal-scroll.js …" at bounding box center [156, 382] width 211 height 29
select select "45279"
click at [51, 368] on select "Select File copy-email-clipboard.js Display Count.js elements-reveal-scroll.js …" at bounding box center [156, 382] width 211 height 29
click at [252, 429] on button "Button group with nested dropdown" at bounding box center [254, 428] width 19 height 28
click at [228, 455] on link "Copy Staging css" at bounding box center [203, 454] width 118 height 19
